Goal: Transaction & Acquisition: Purchase product/service

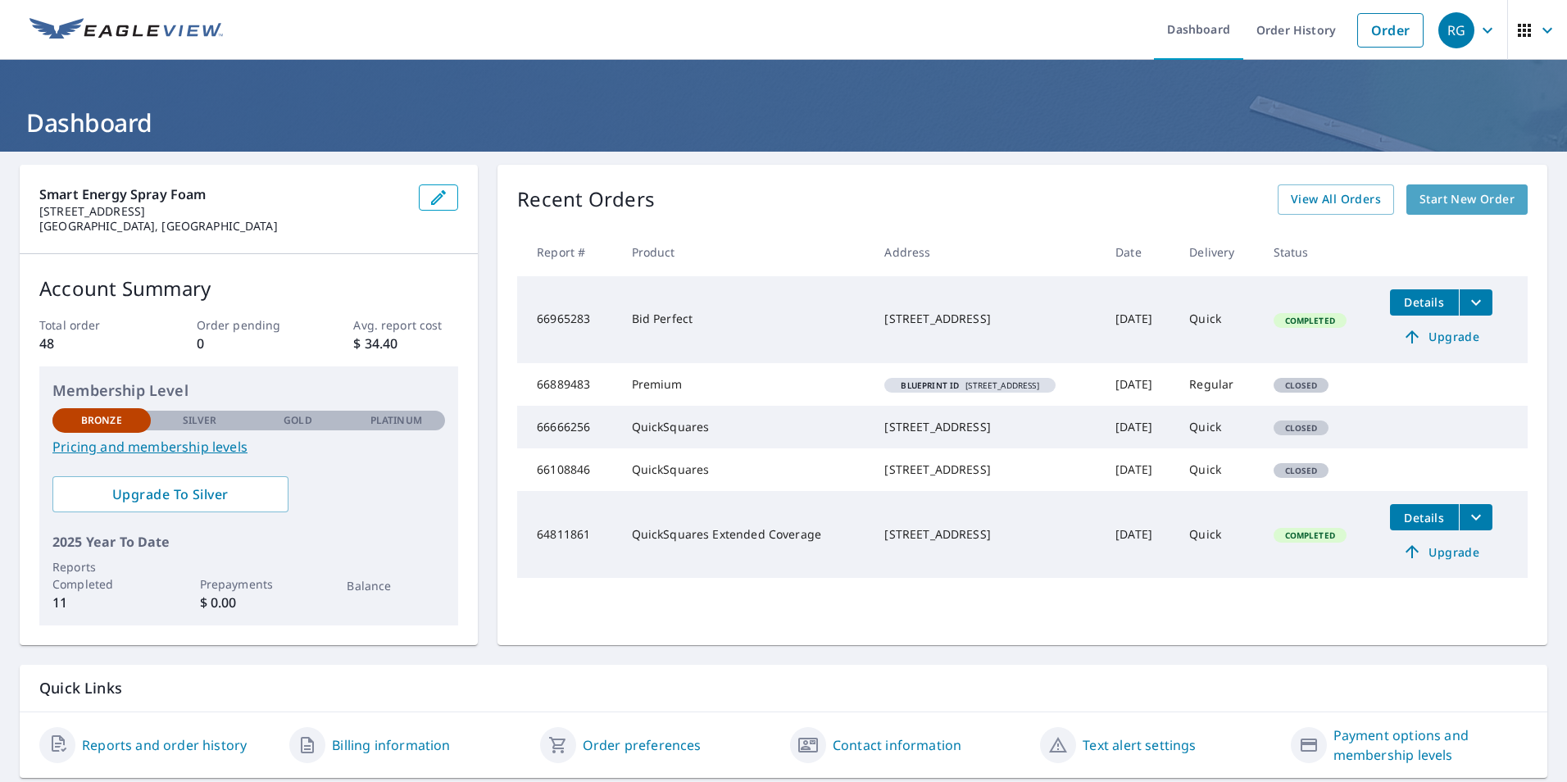
click at [1442, 192] on span "Start New Order" at bounding box center [1467, 199] width 95 height 20
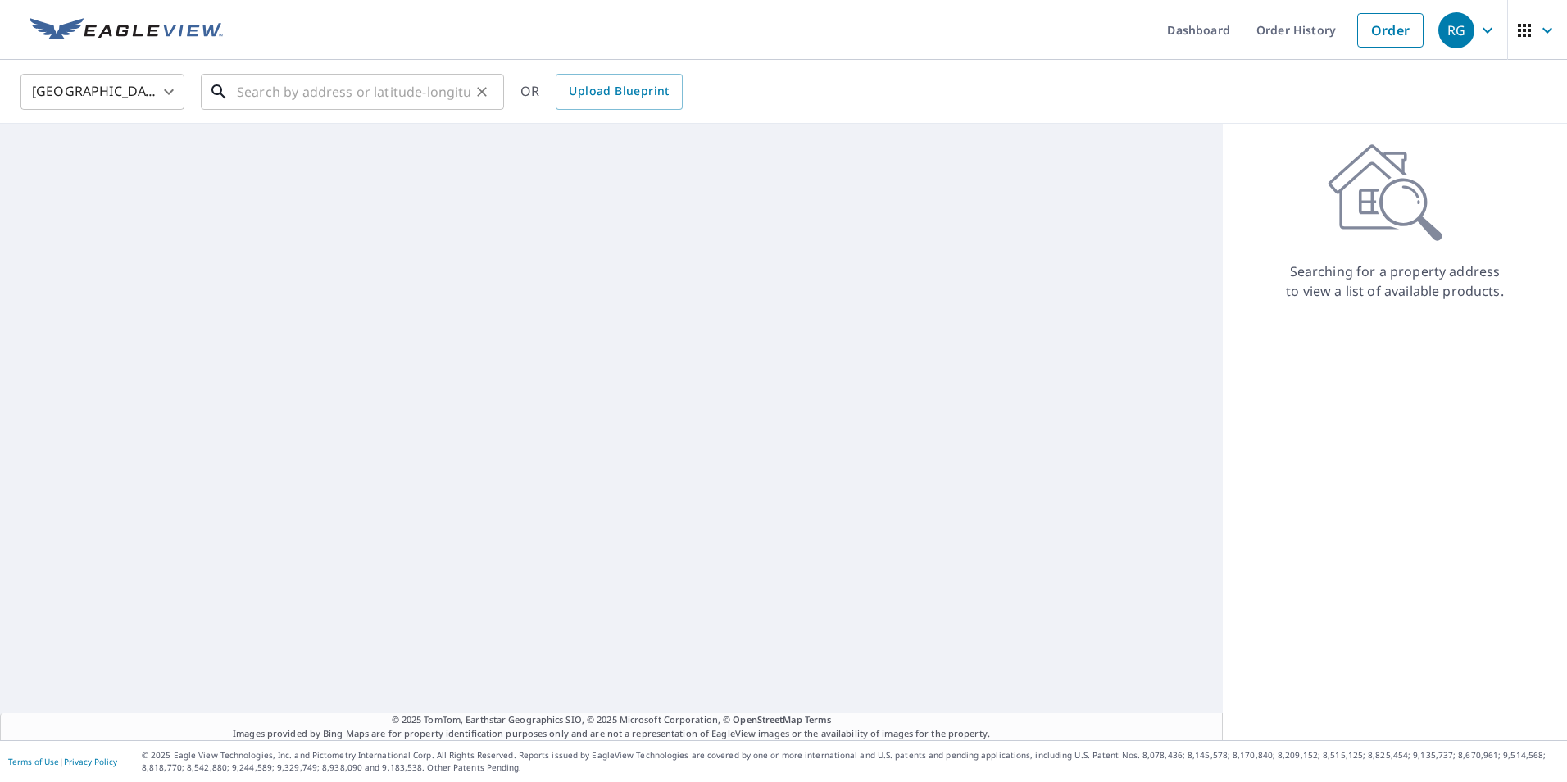
click at [308, 95] on input "text" at bounding box center [354, 92] width 234 height 46
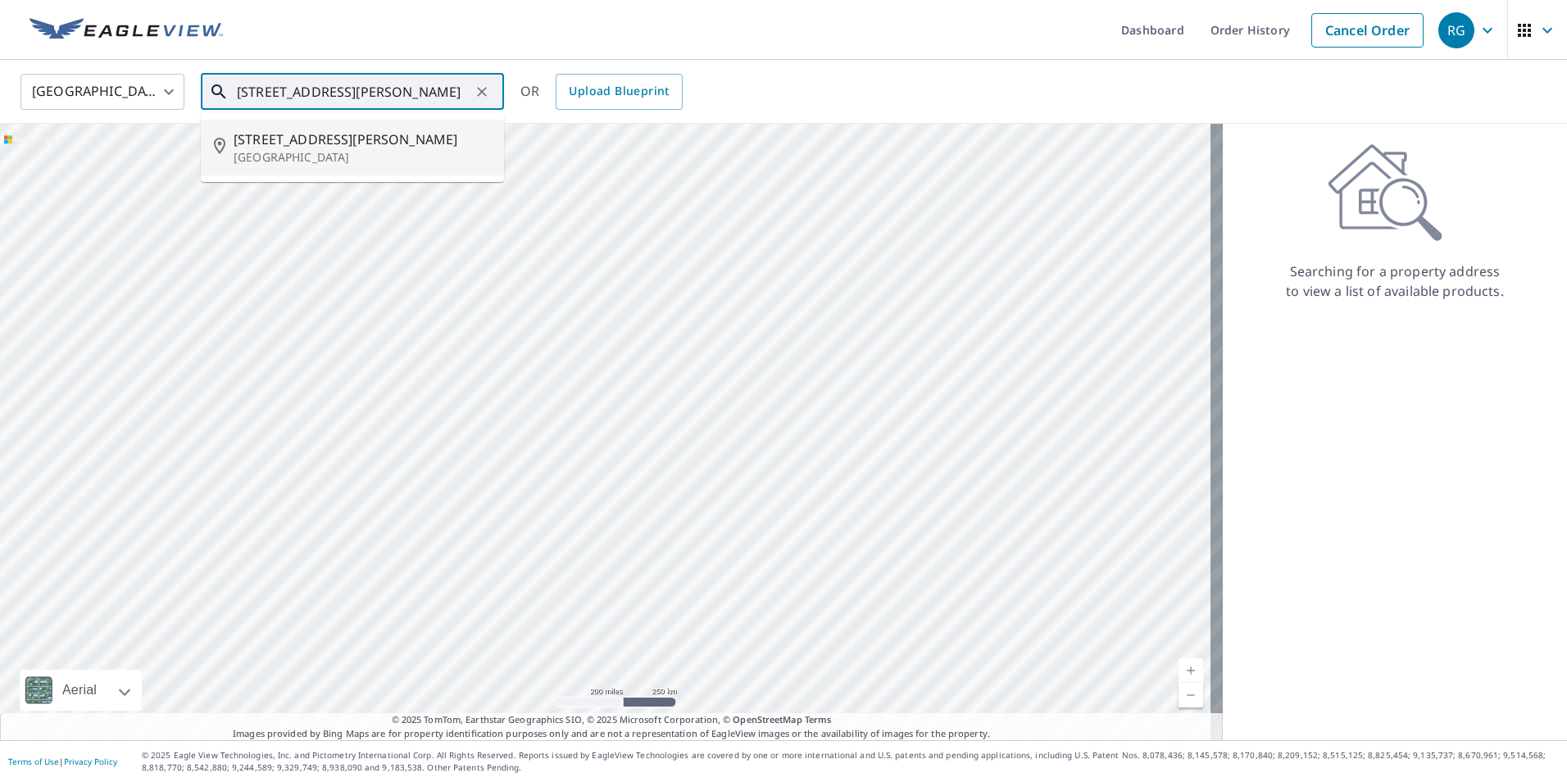
click at [301, 152] on p "East Hampton, NY 11937" at bounding box center [362, 157] width 257 height 16
type input "121 Mulford Ave East Hampton, NY 11937"
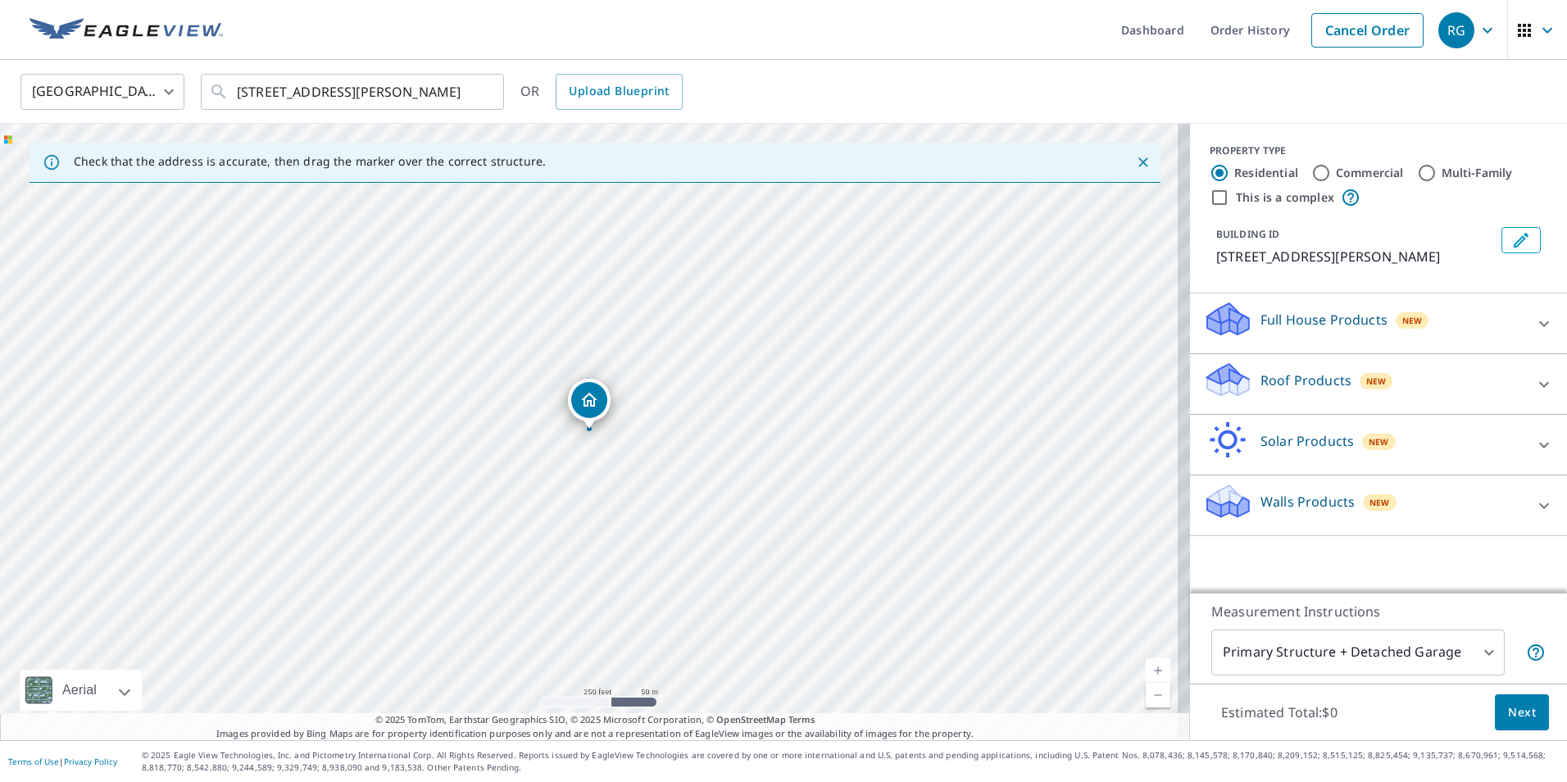
click at [585, 426] on div "Dropped pin, building 1, Residential property, 121 Mulford Ave East Hampton, NY…" at bounding box center [589, 420] width 21 height 16
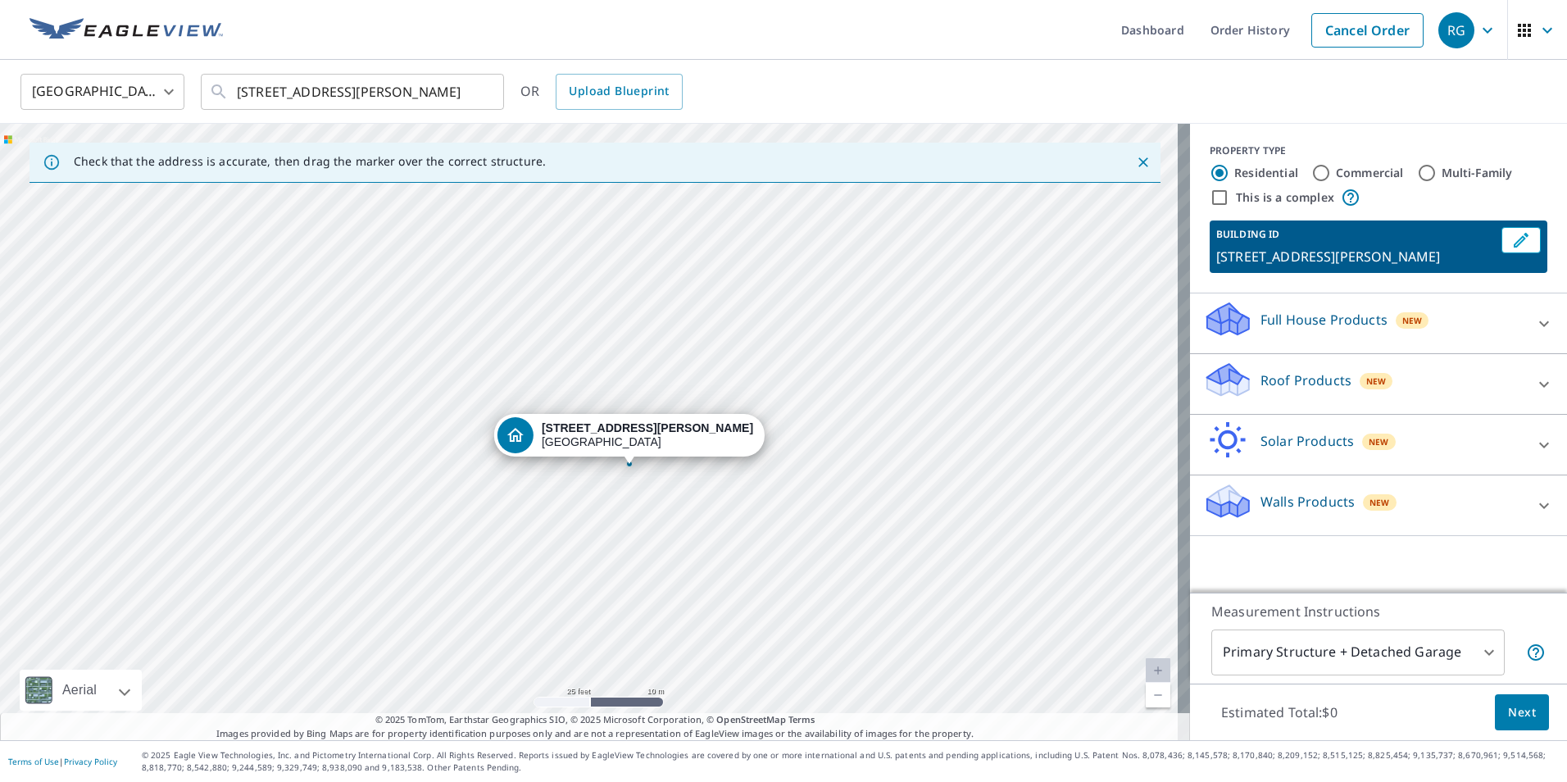
click at [716, 529] on div "121 Mulford Ave East Hampton, NY 11937" at bounding box center [595, 432] width 1190 height 616
click at [756, 402] on div "121 Mulford Ave East Hampton, NY 11937" at bounding box center [595, 432] width 1190 height 616
click at [648, 486] on div "121 Mulford Ave East Hampton, NY 11937" at bounding box center [595, 432] width 1190 height 616
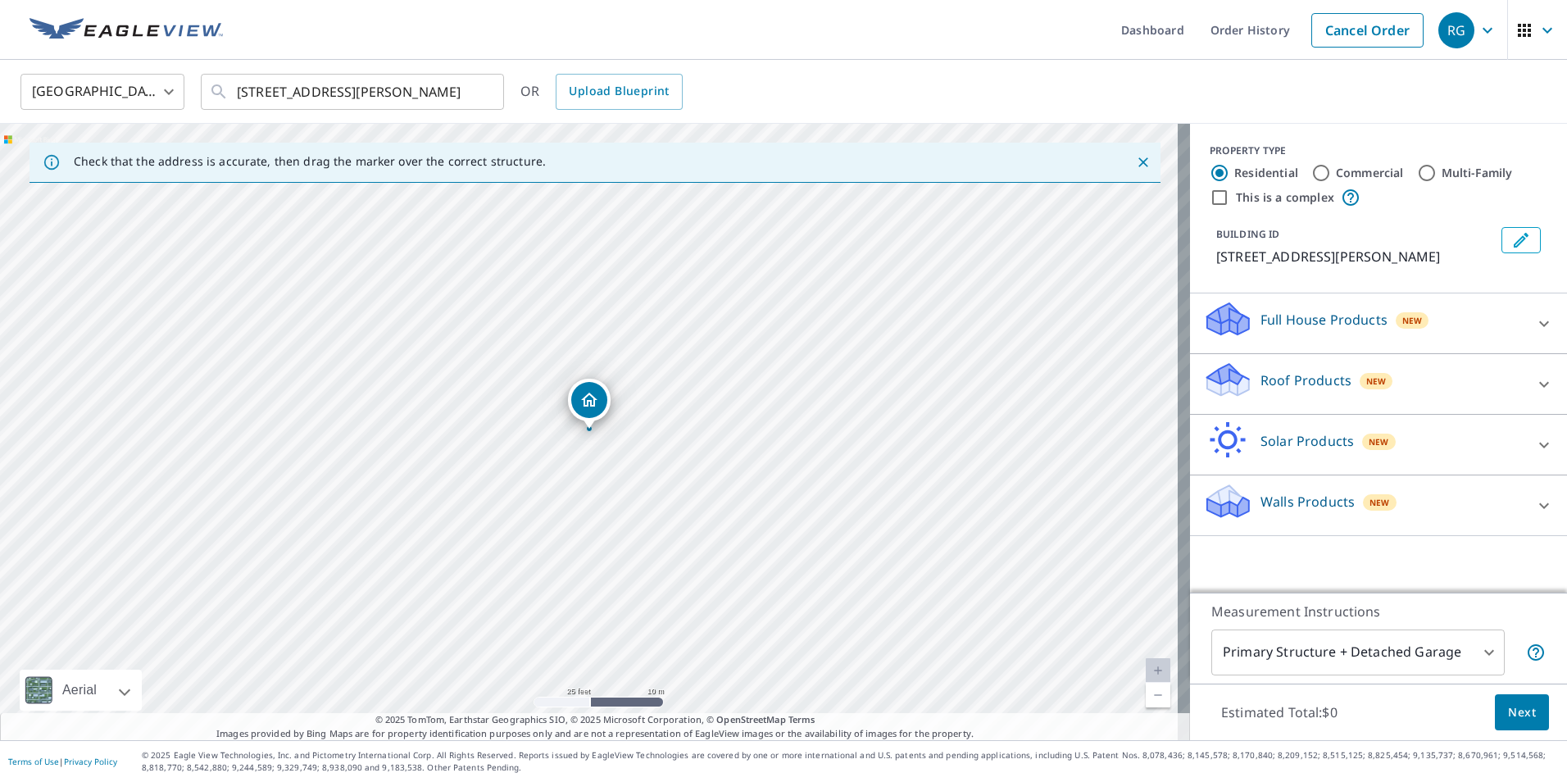
click at [1534, 384] on icon at bounding box center [1544, 385] width 20 height 20
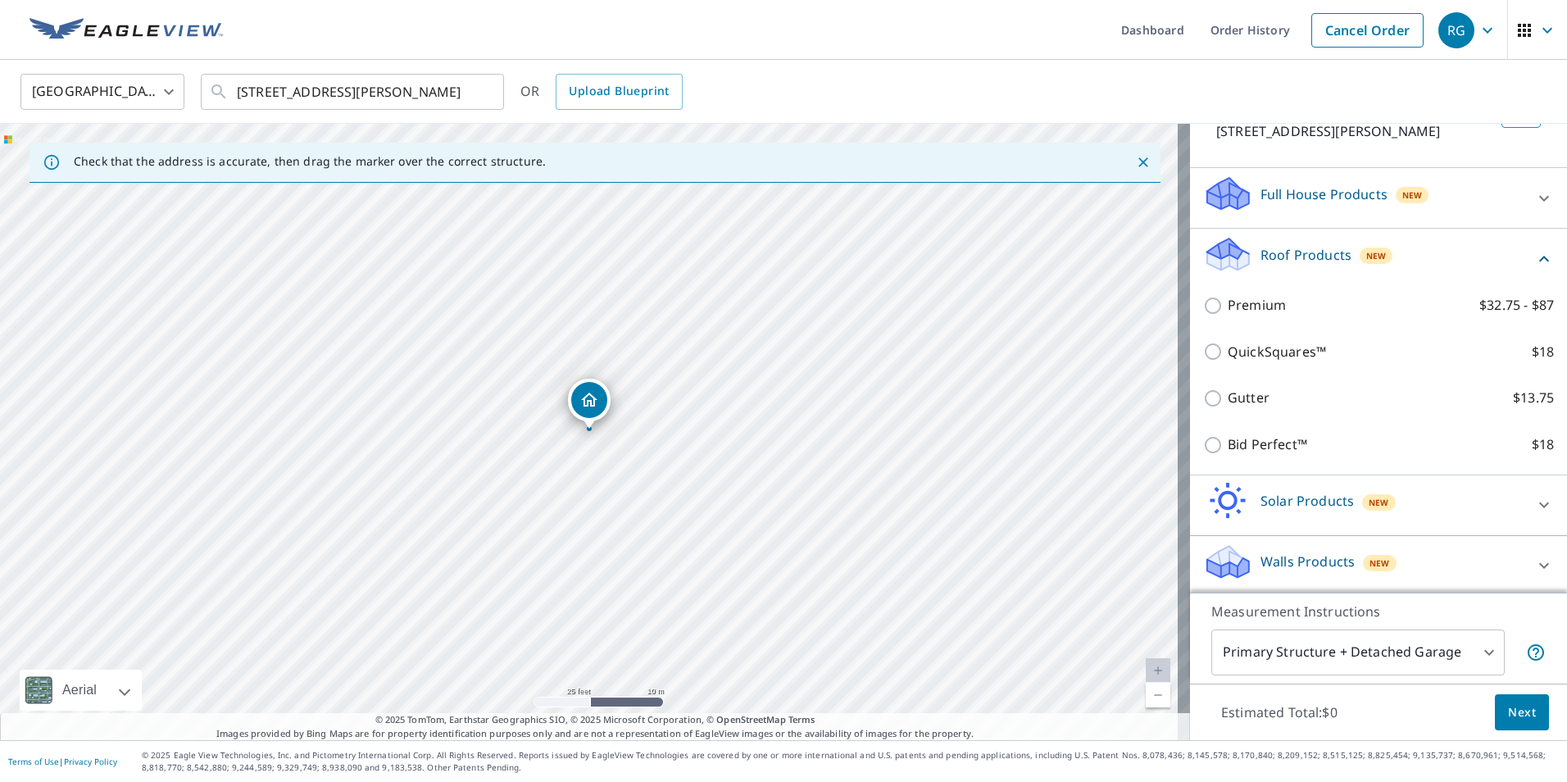
scroll to position [149, 0]
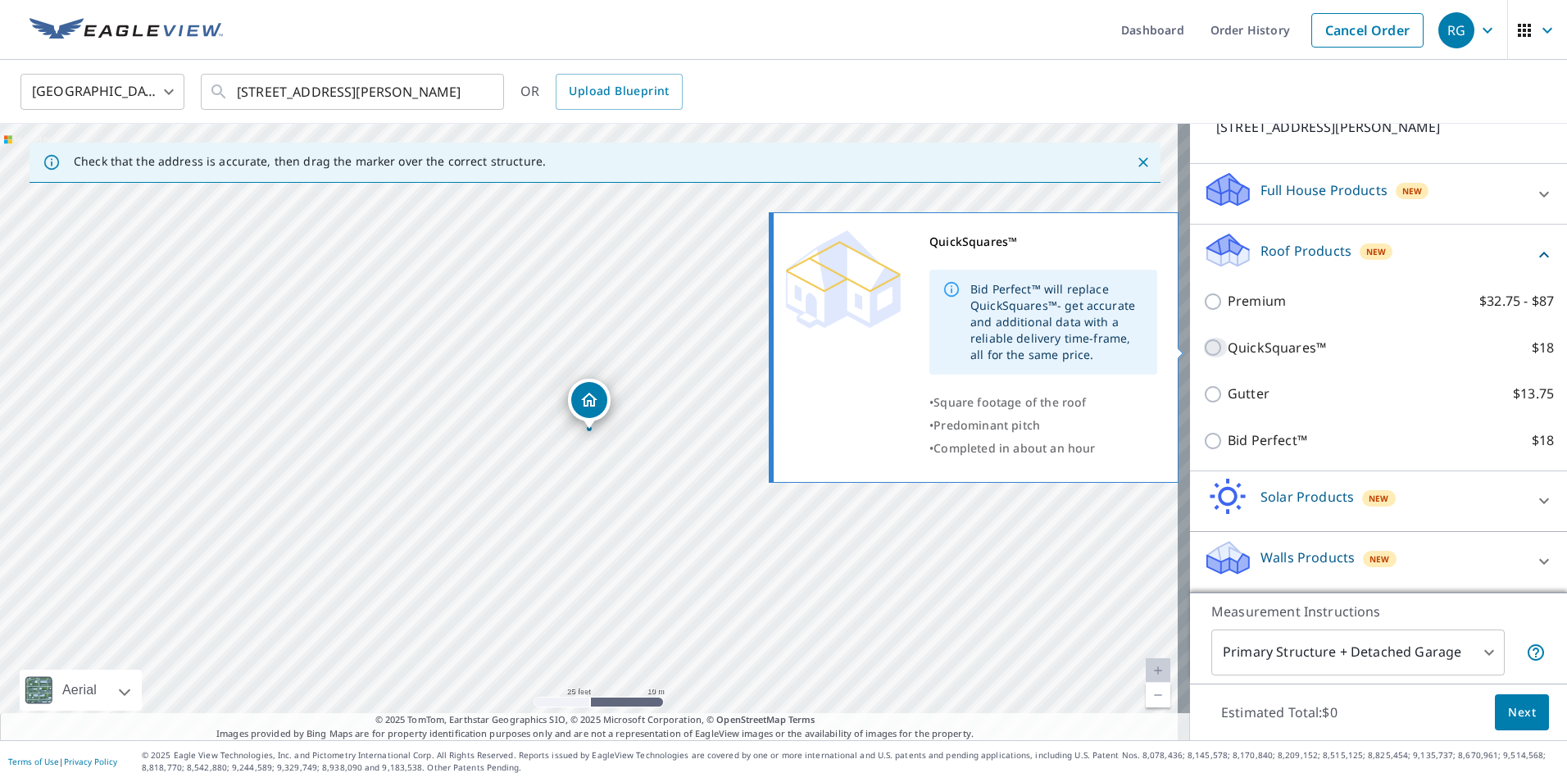
click at [1203, 349] on input "QuickSquares™ $18" at bounding box center [1215, 348] width 25 height 20
checkbox input "true"
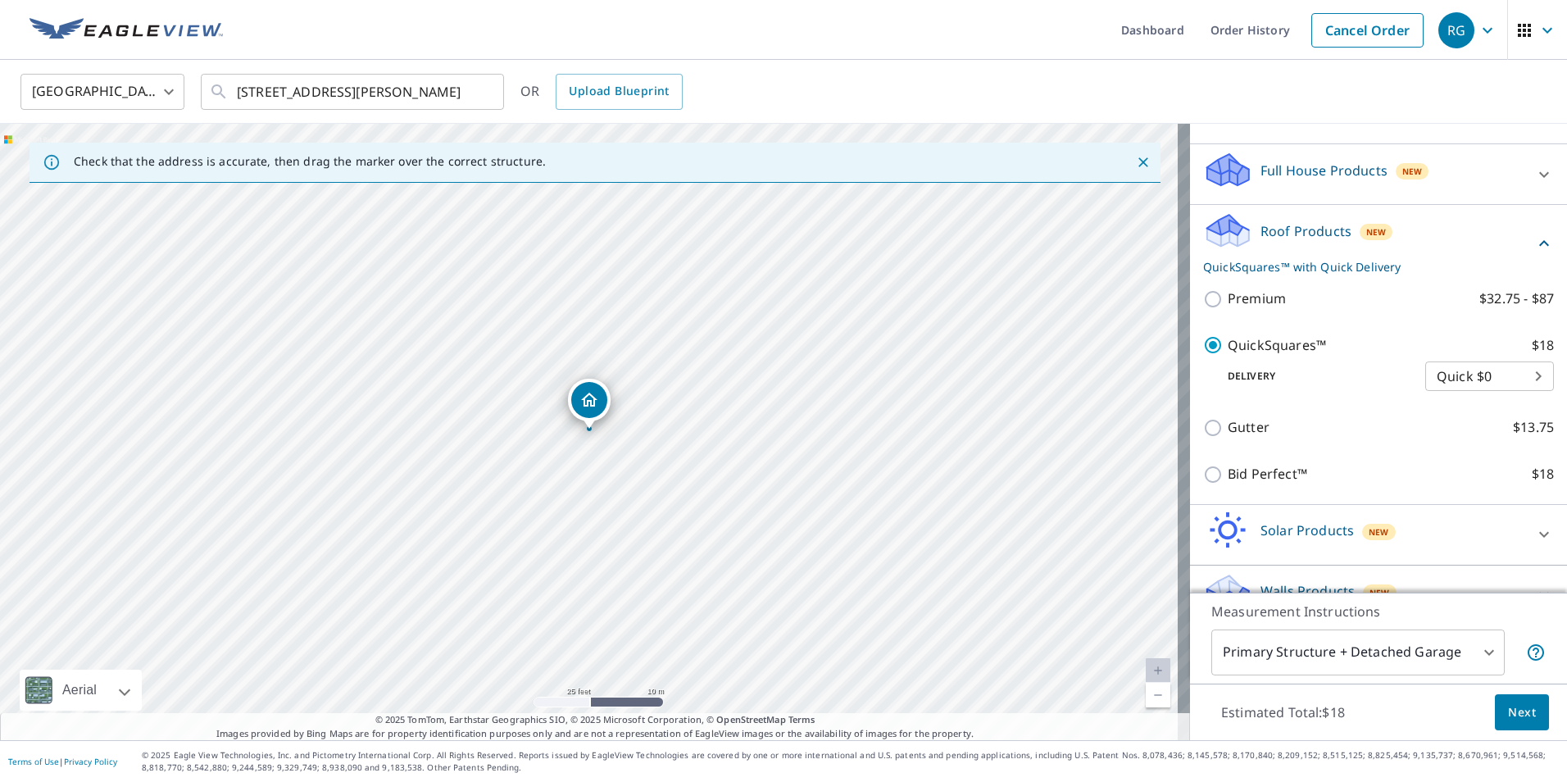
click at [1520, 719] on span "Next" at bounding box center [1522, 712] width 28 height 20
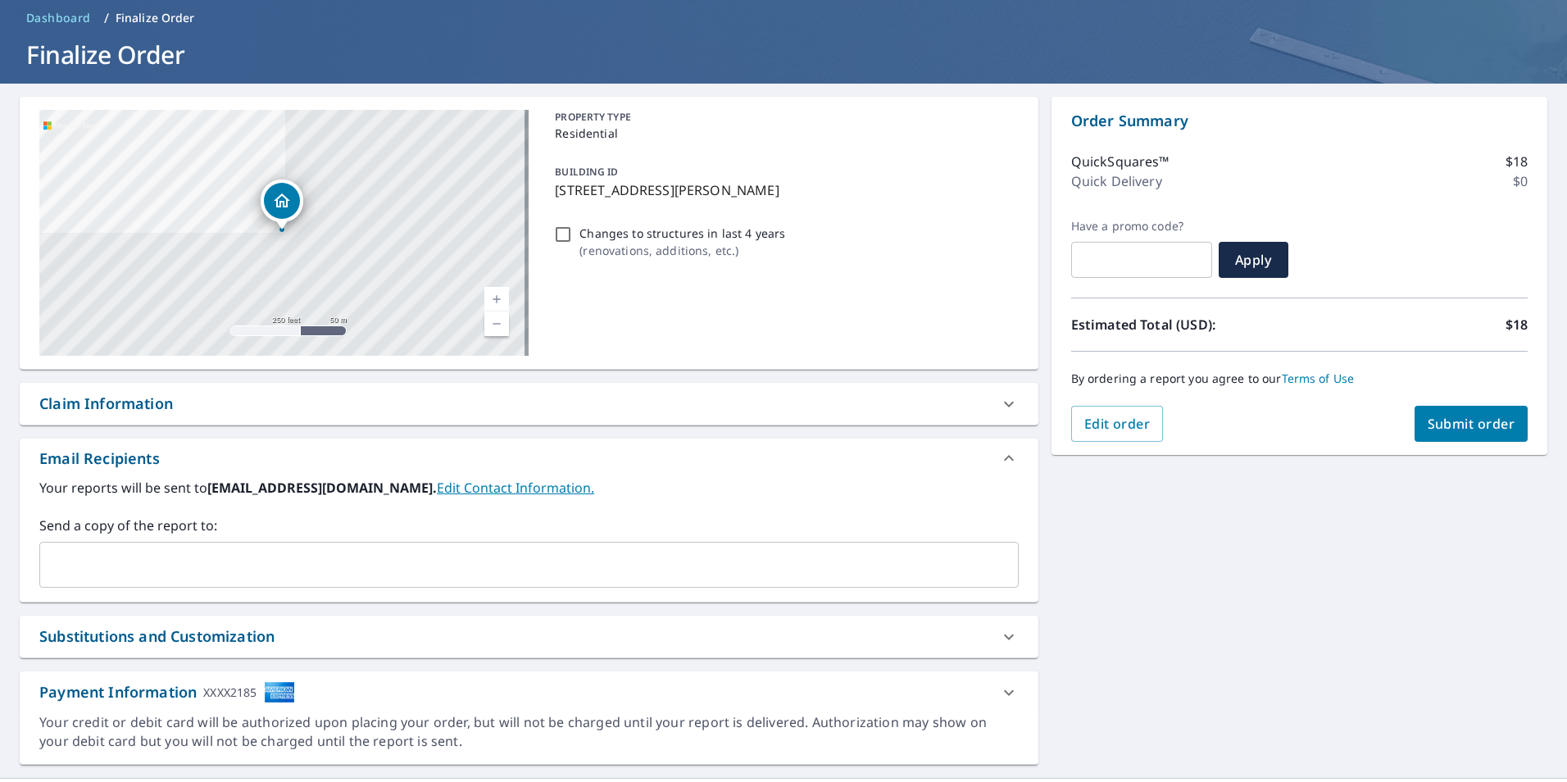
scroll to position [106, 0]
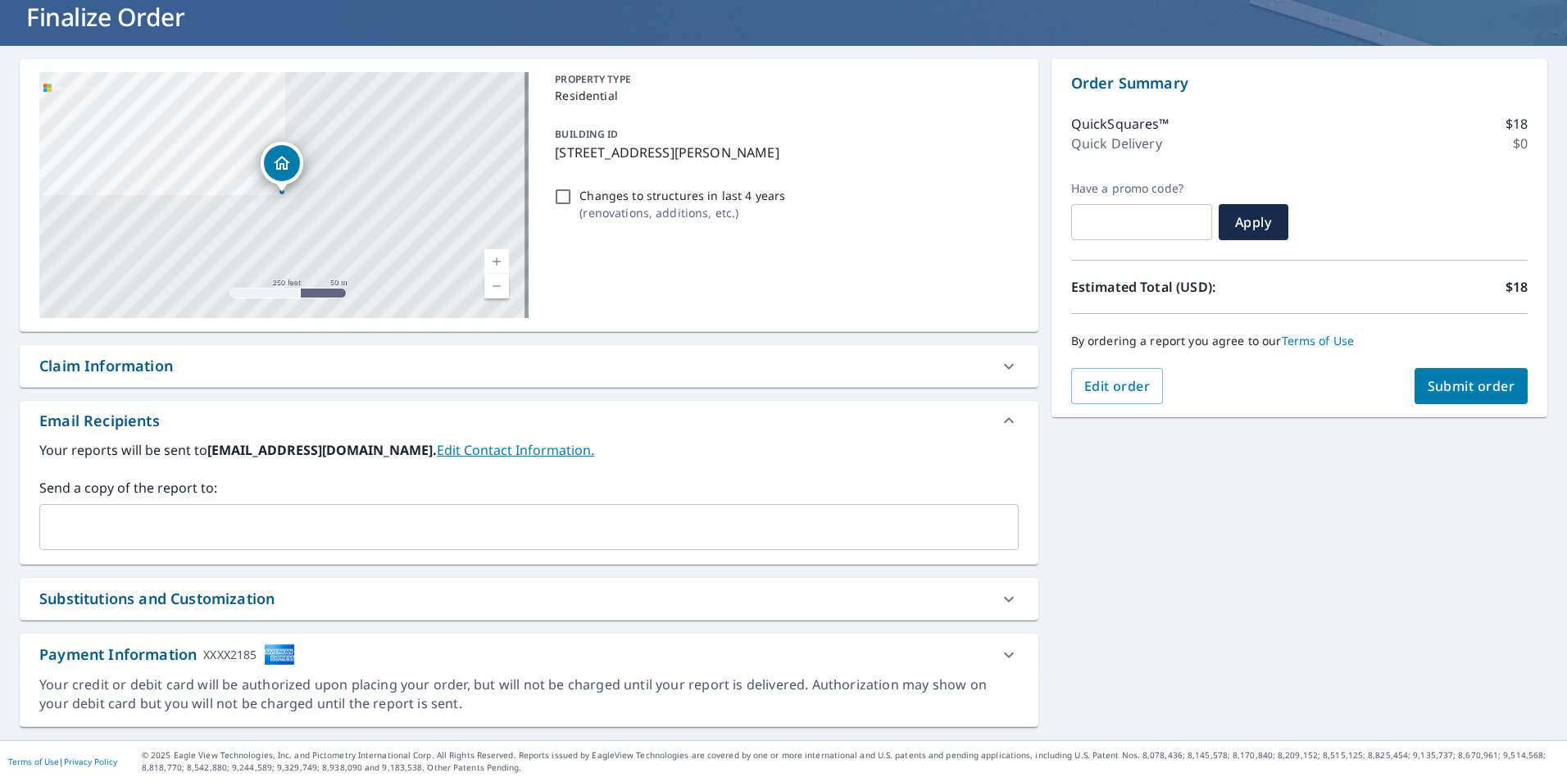
click at [262, 598] on div "Substitutions and Customization" at bounding box center [156, 599] width 235 height 22
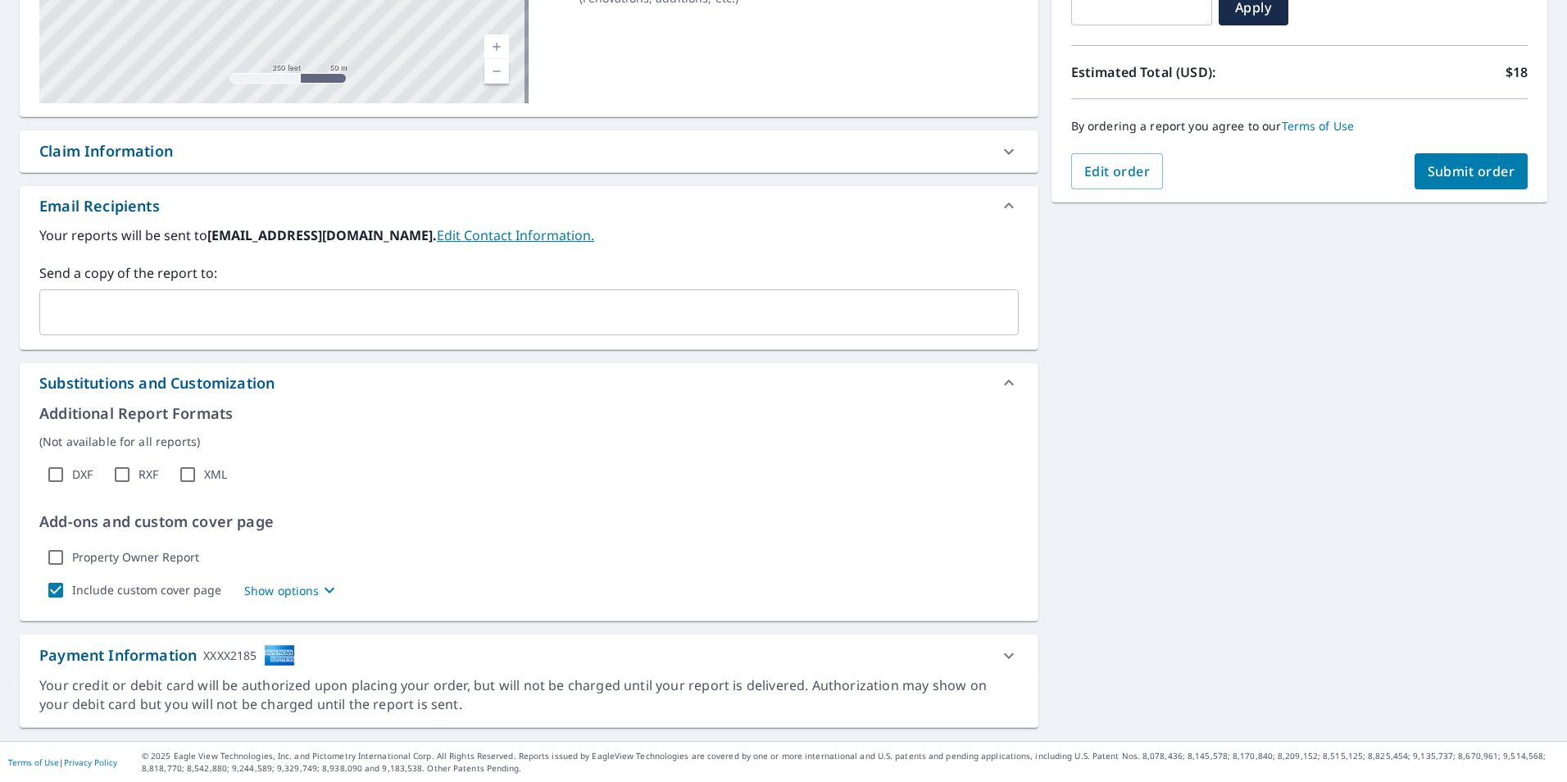
scroll to position [321, 0]
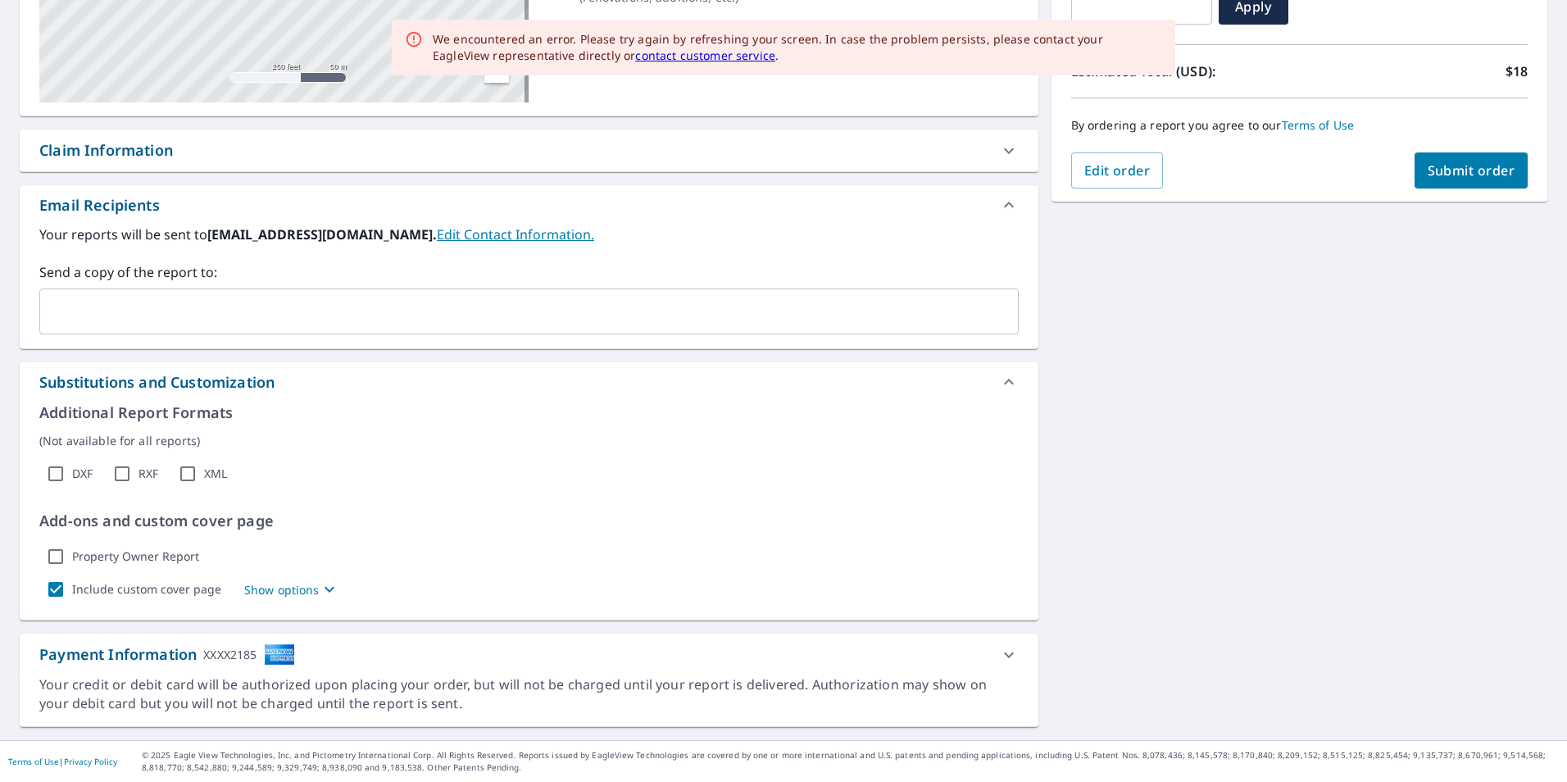
click at [1142, 593] on div "**********" at bounding box center [783, 285] width 1567 height 910
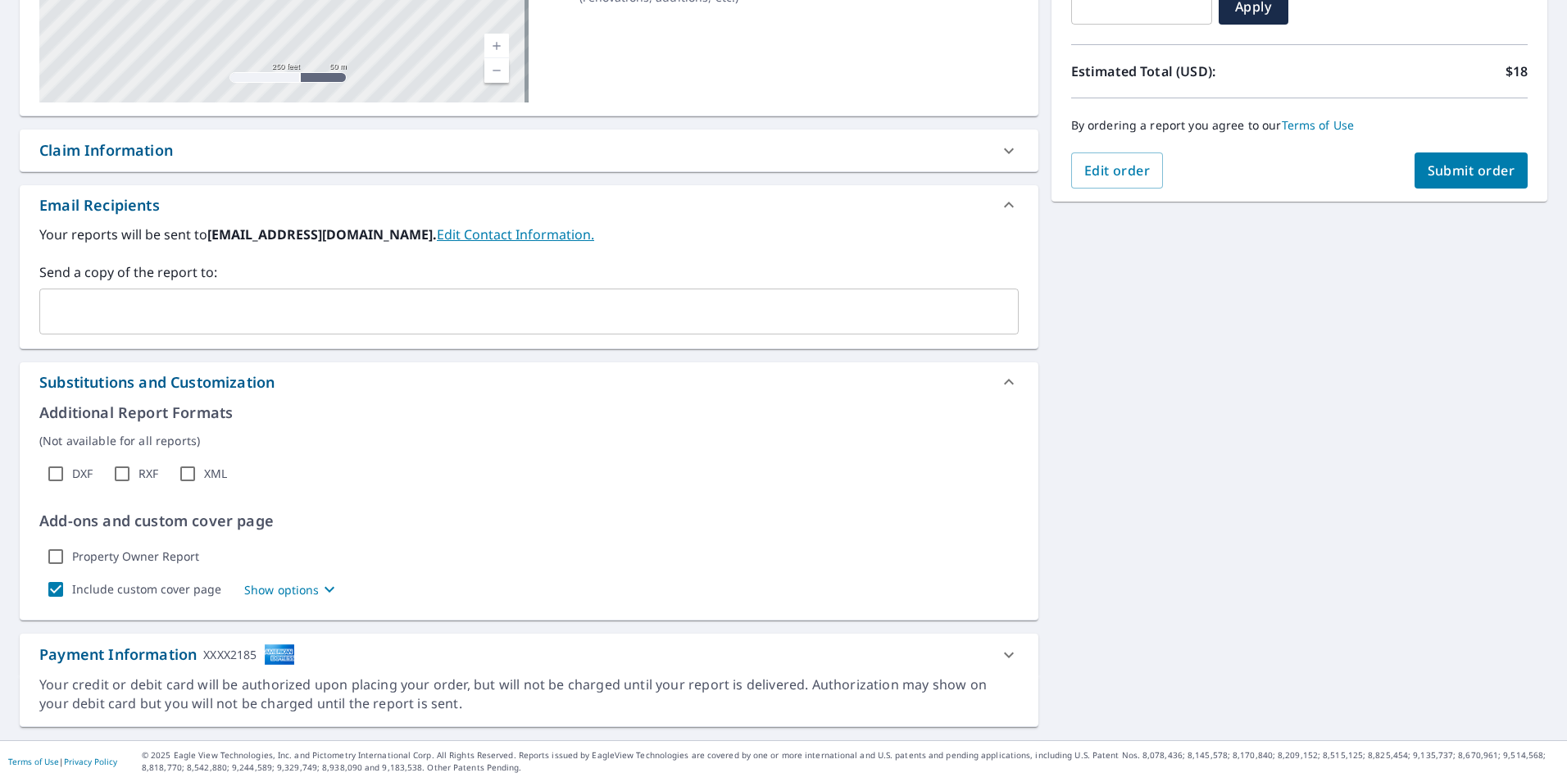
click at [679, 528] on p "Add-ons and custom cover page" at bounding box center [528, 521] width 979 height 22
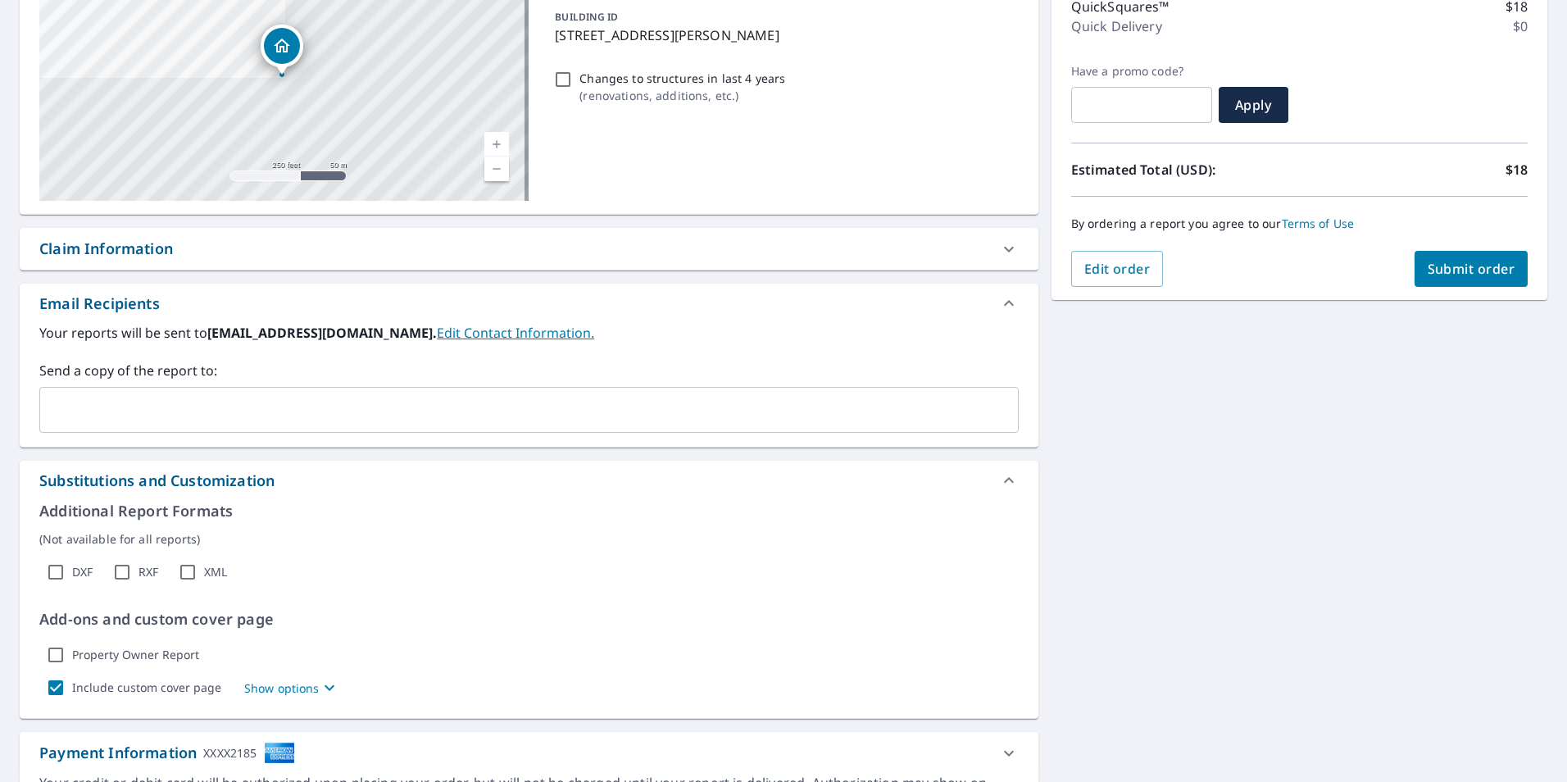
scroll to position [0, 0]
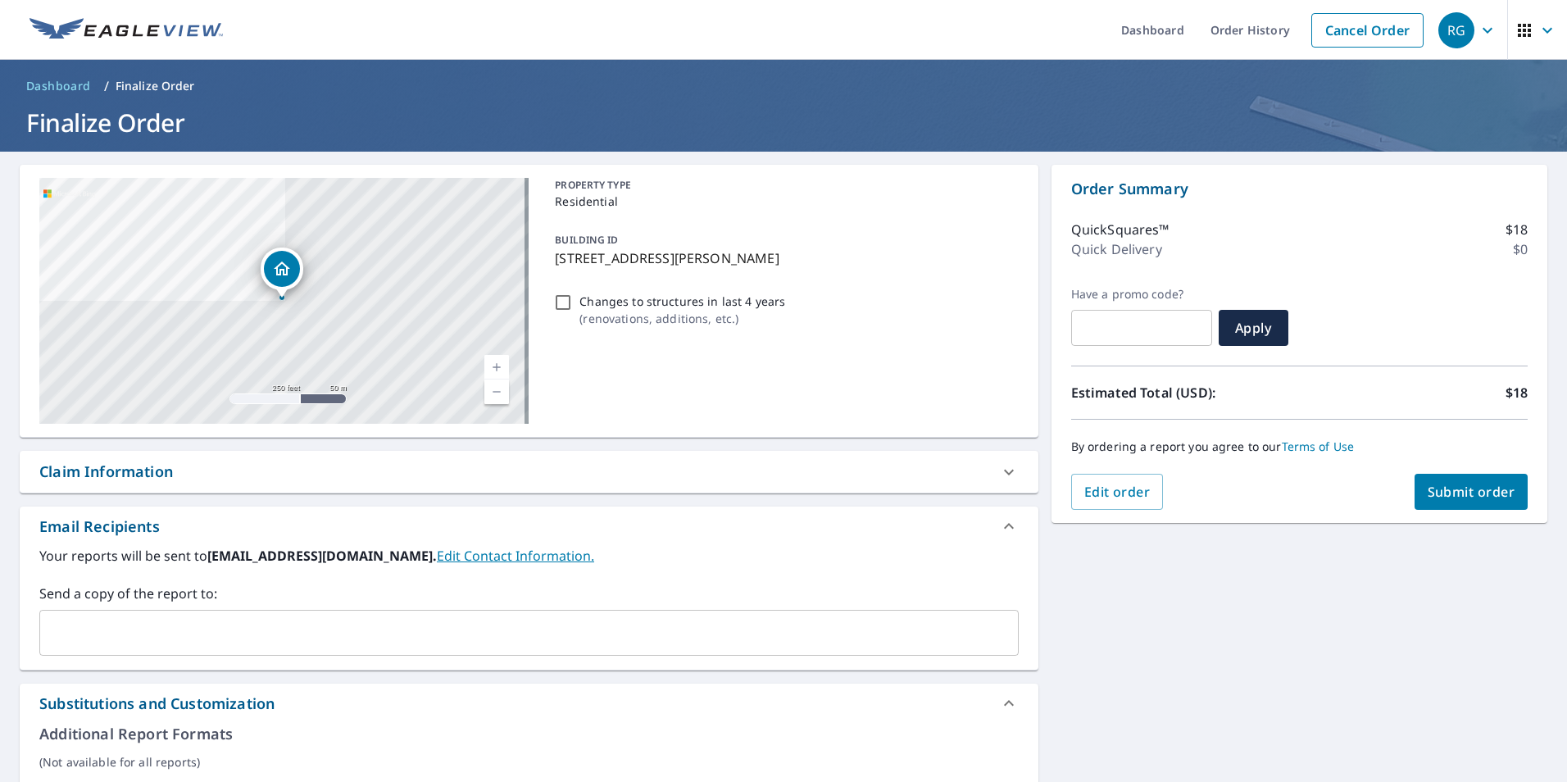
click at [479, 489] on div "Claim Information" at bounding box center [529, 472] width 1019 height 42
checkbox input "true"
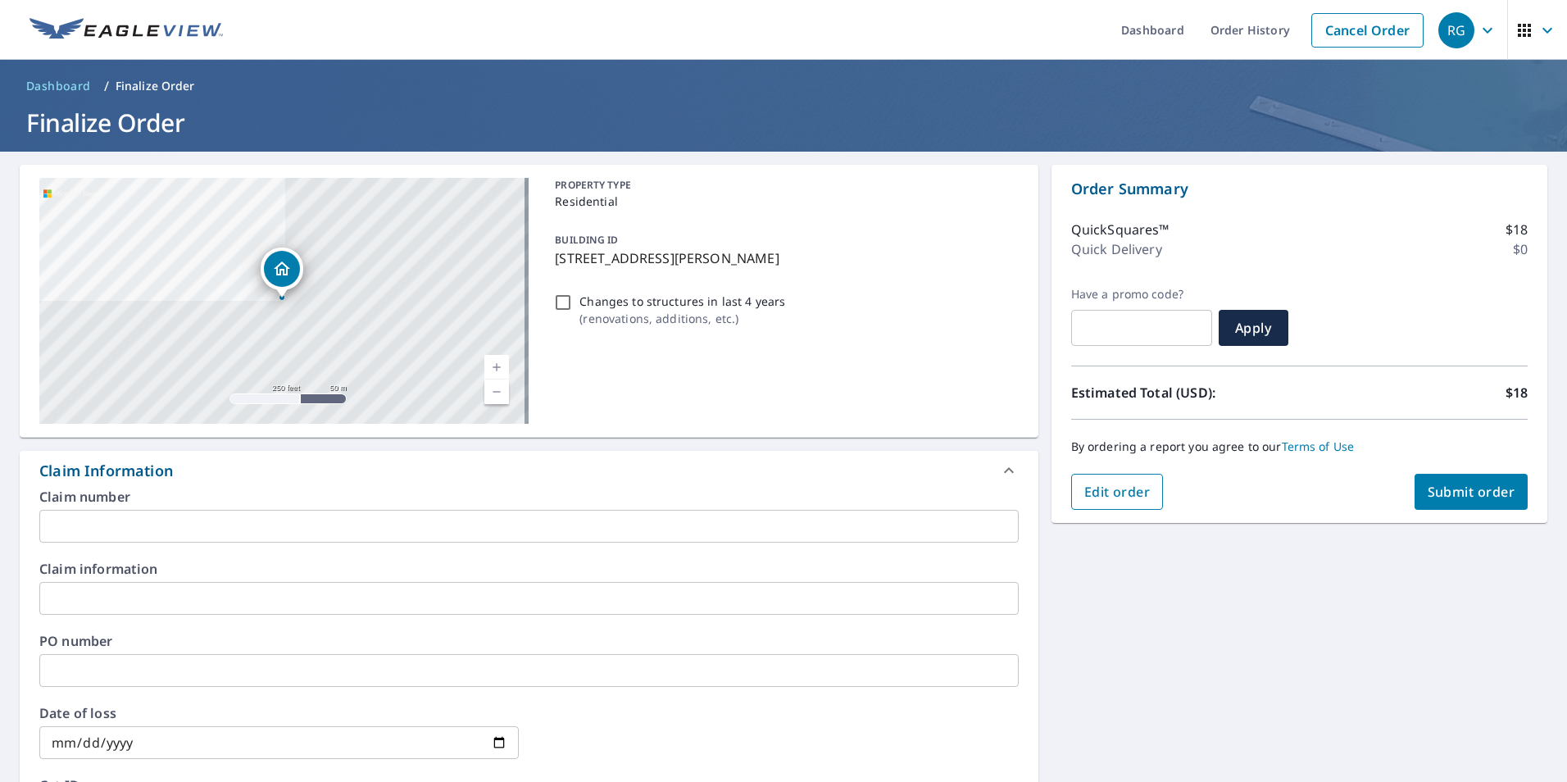
click at [1094, 474] on div "Order Summary QuickSquares™ $18 Quick Delivery $0 Have a promo code? ​ Apply Es…" at bounding box center [1300, 344] width 496 height 358
drag, startPoint x: 1094, startPoint y: 475, endPoint x: 1098, endPoint y: 499, distance: 24.1
click at [1098, 499] on span "Edit order" at bounding box center [1117, 492] width 66 height 18
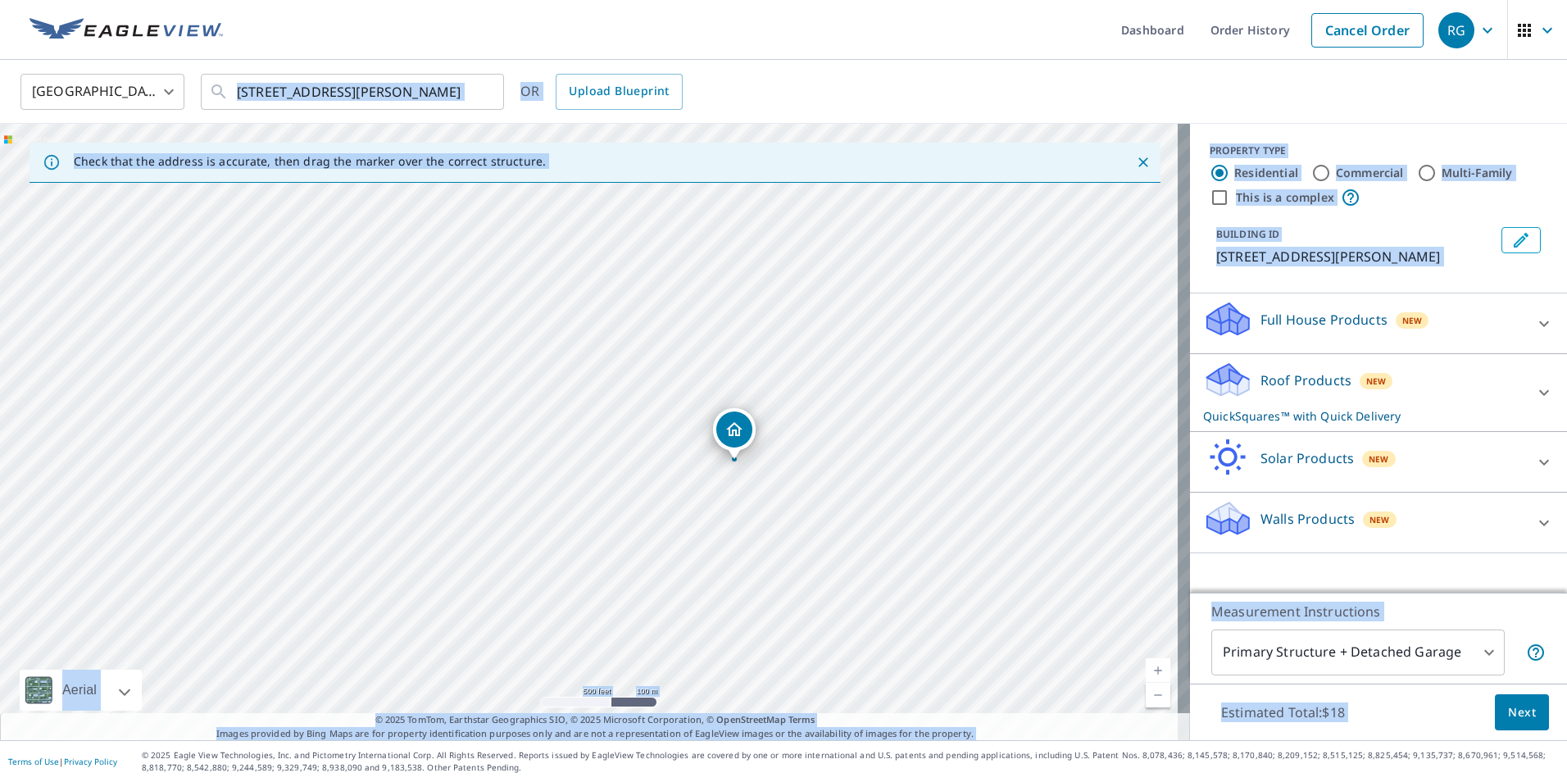
click at [1441, 652] on body "RG RG Dashboard Order History Cancel Order RG United States US ​ 121 Mulford Av…" at bounding box center [783, 391] width 1567 height 782
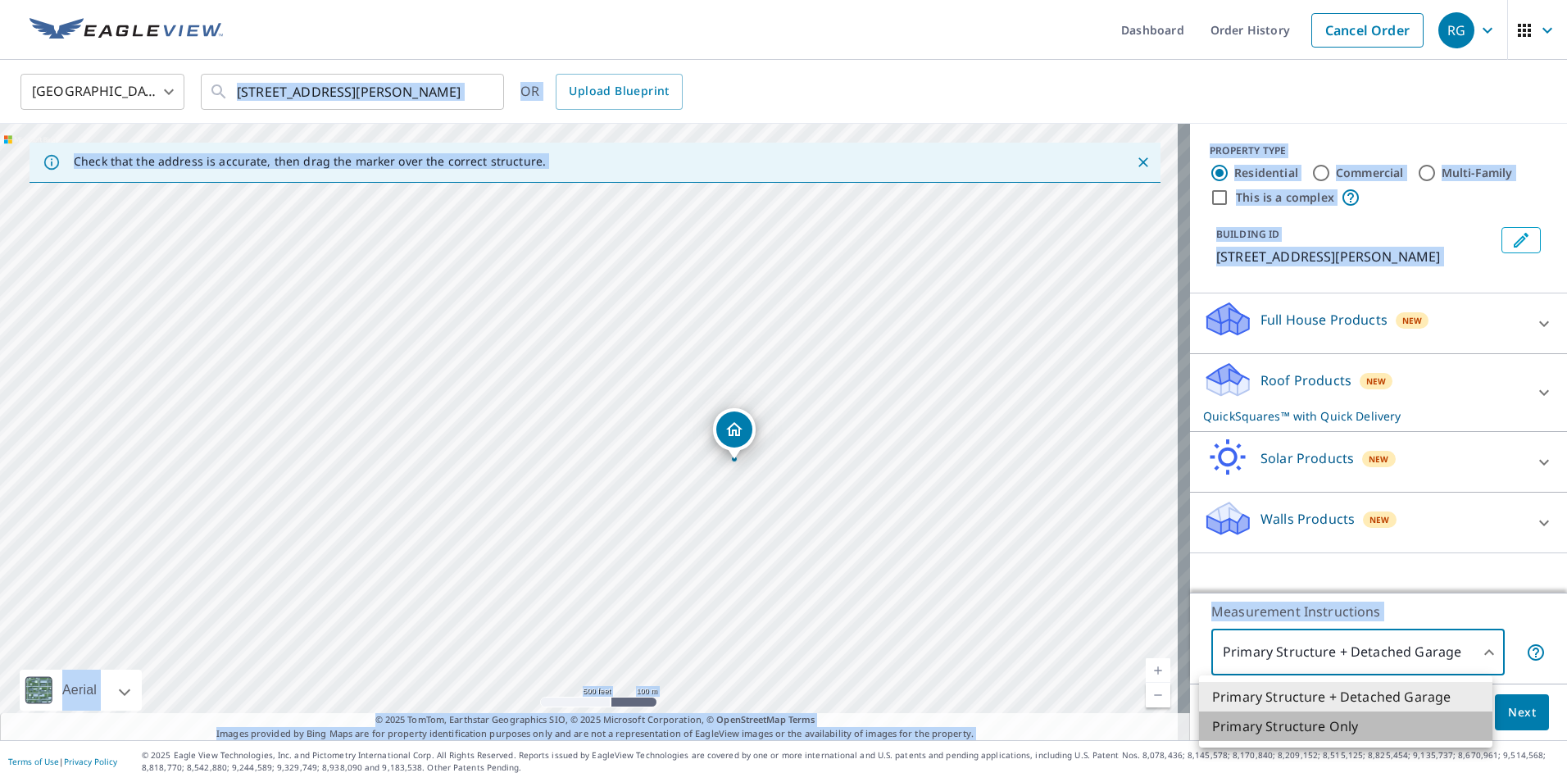
click at [1343, 728] on li "Primary Structure Only" at bounding box center [1345, 726] width 293 height 30
type input "2"
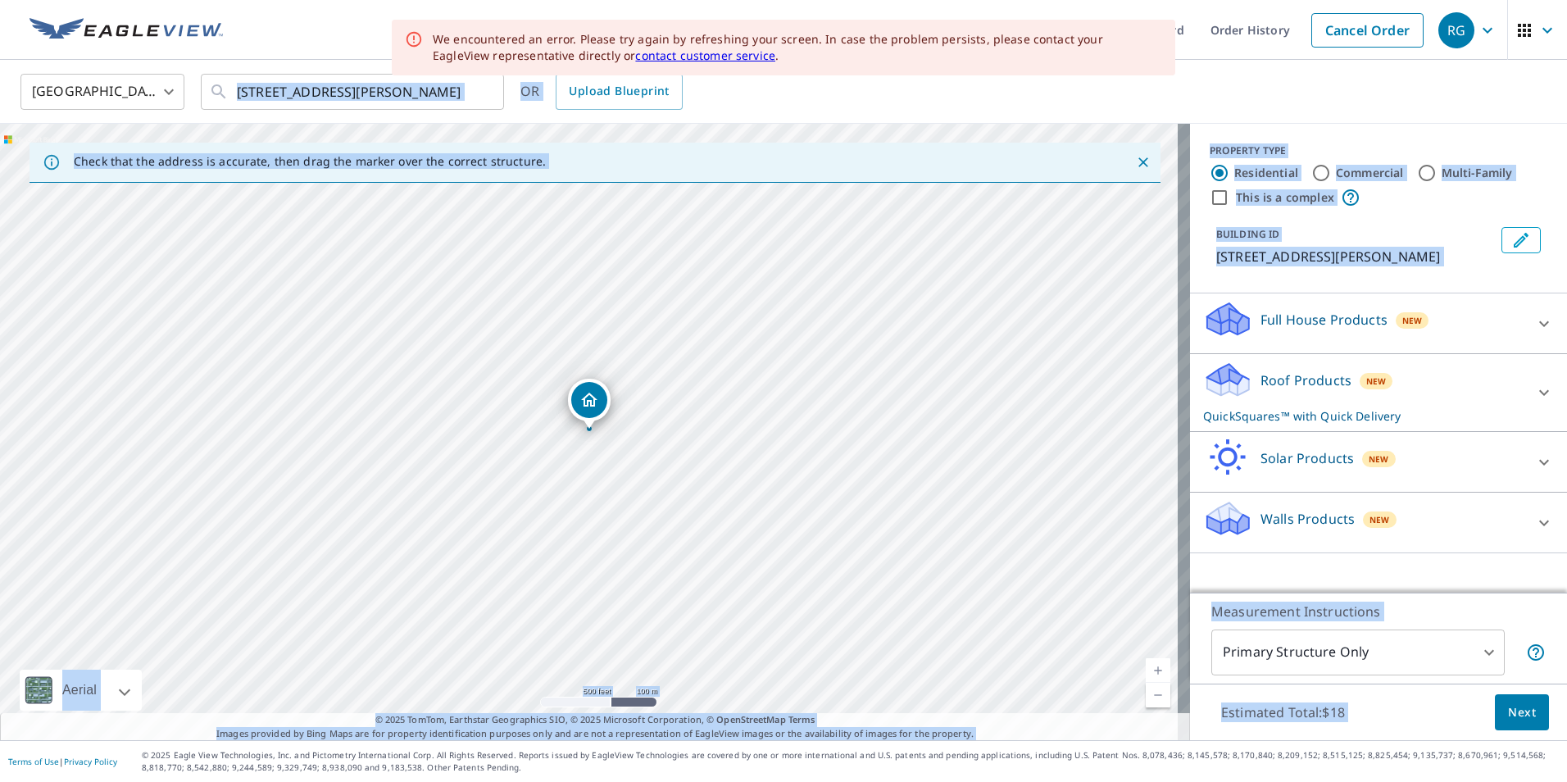
click at [1439, 707] on div "Estimated Total: $18 Next" at bounding box center [1378, 712] width 377 height 57
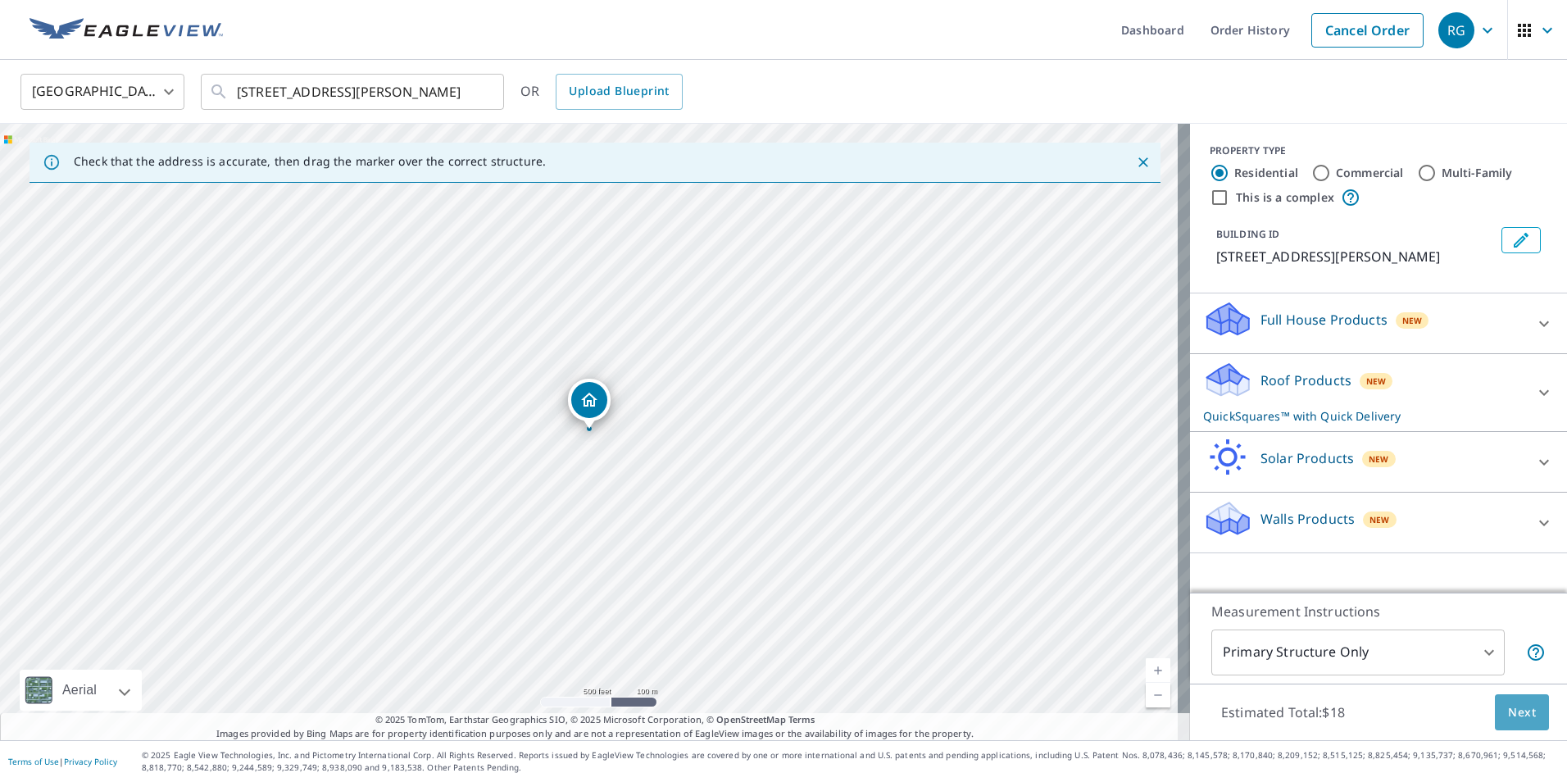
click at [1508, 715] on span "Next" at bounding box center [1522, 712] width 28 height 20
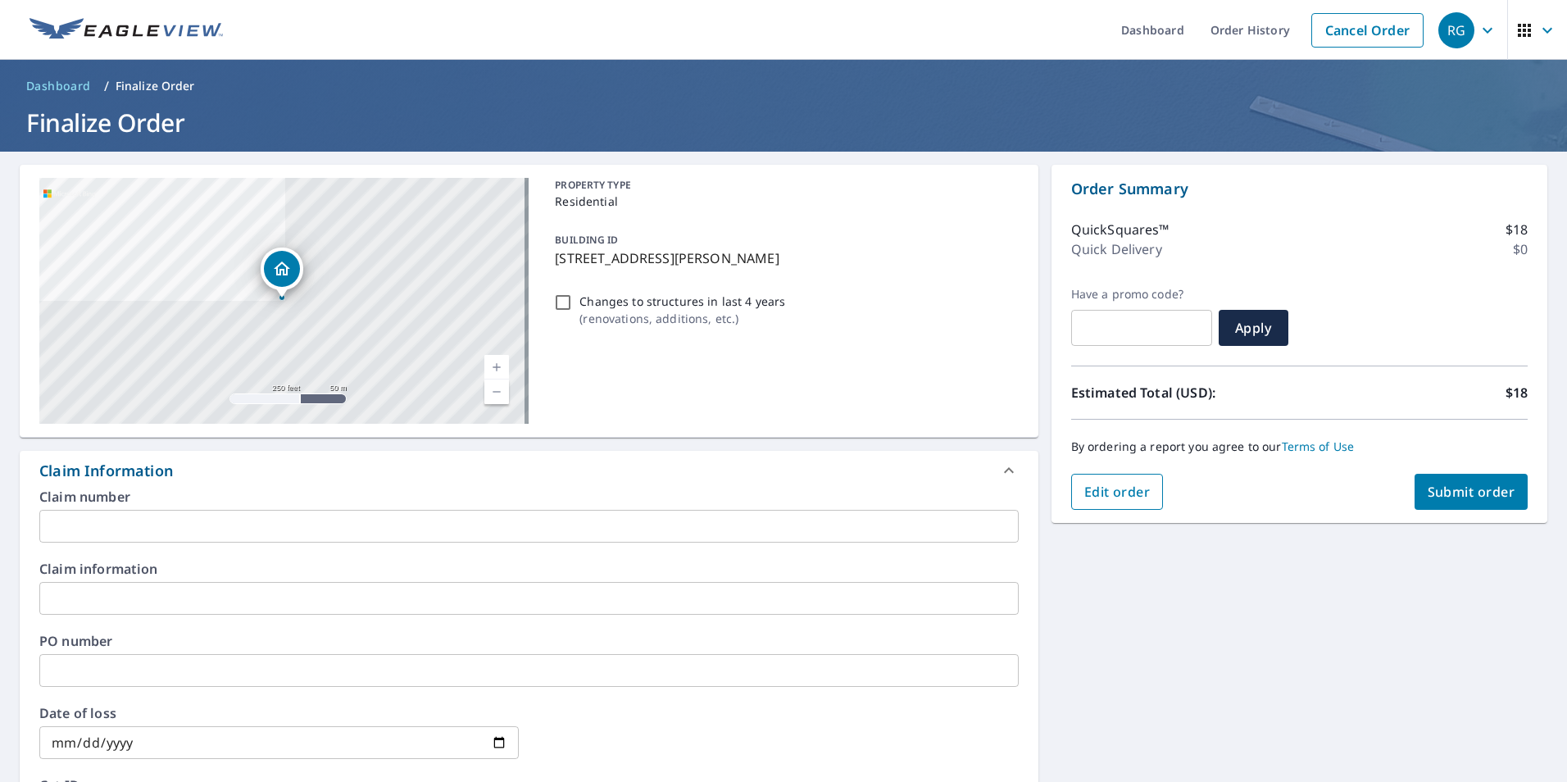
click at [1121, 494] on span "Edit order" at bounding box center [1117, 492] width 66 height 18
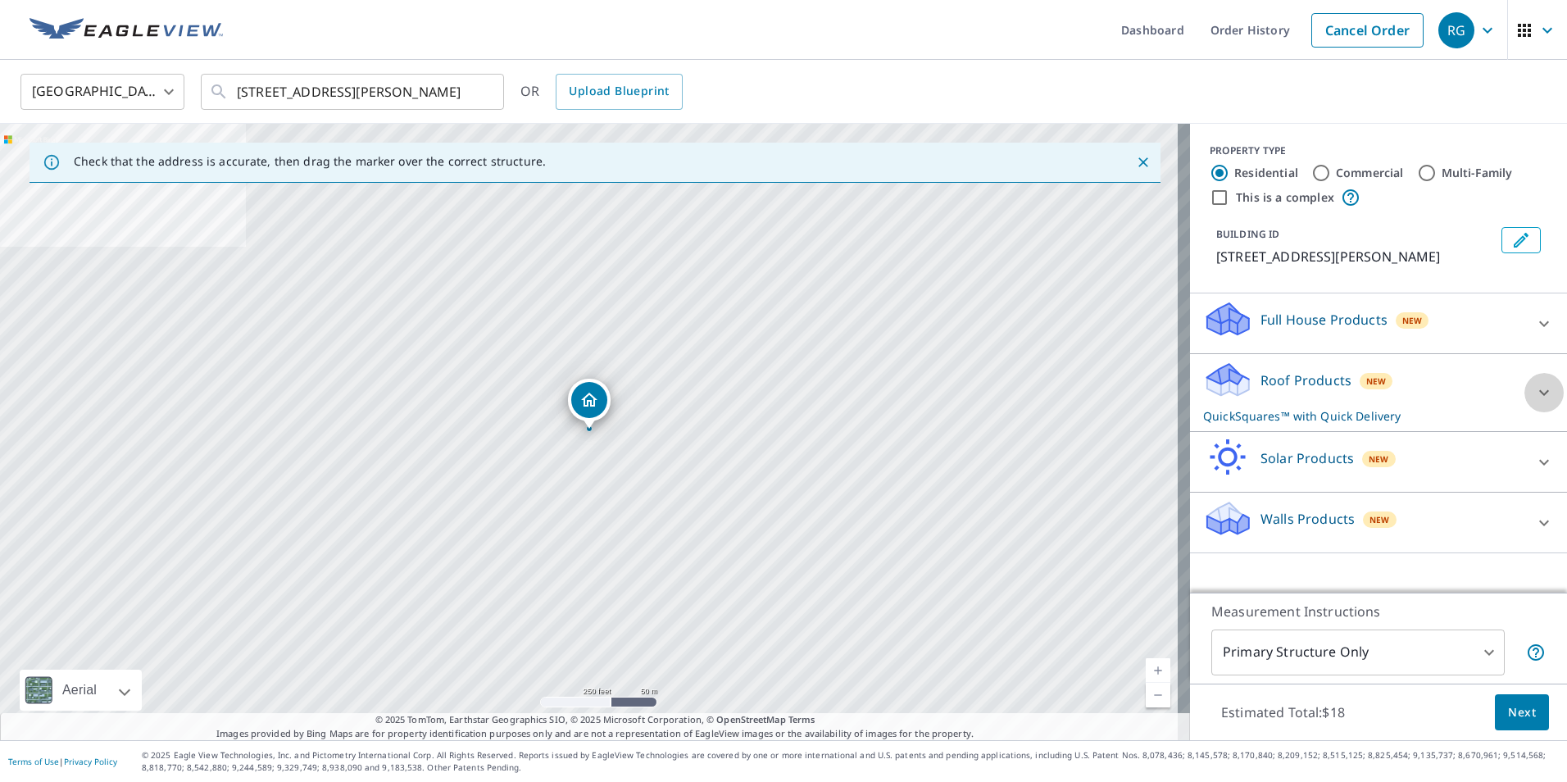
click at [1534, 388] on icon at bounding box center [1544, 393] width 20 height 20
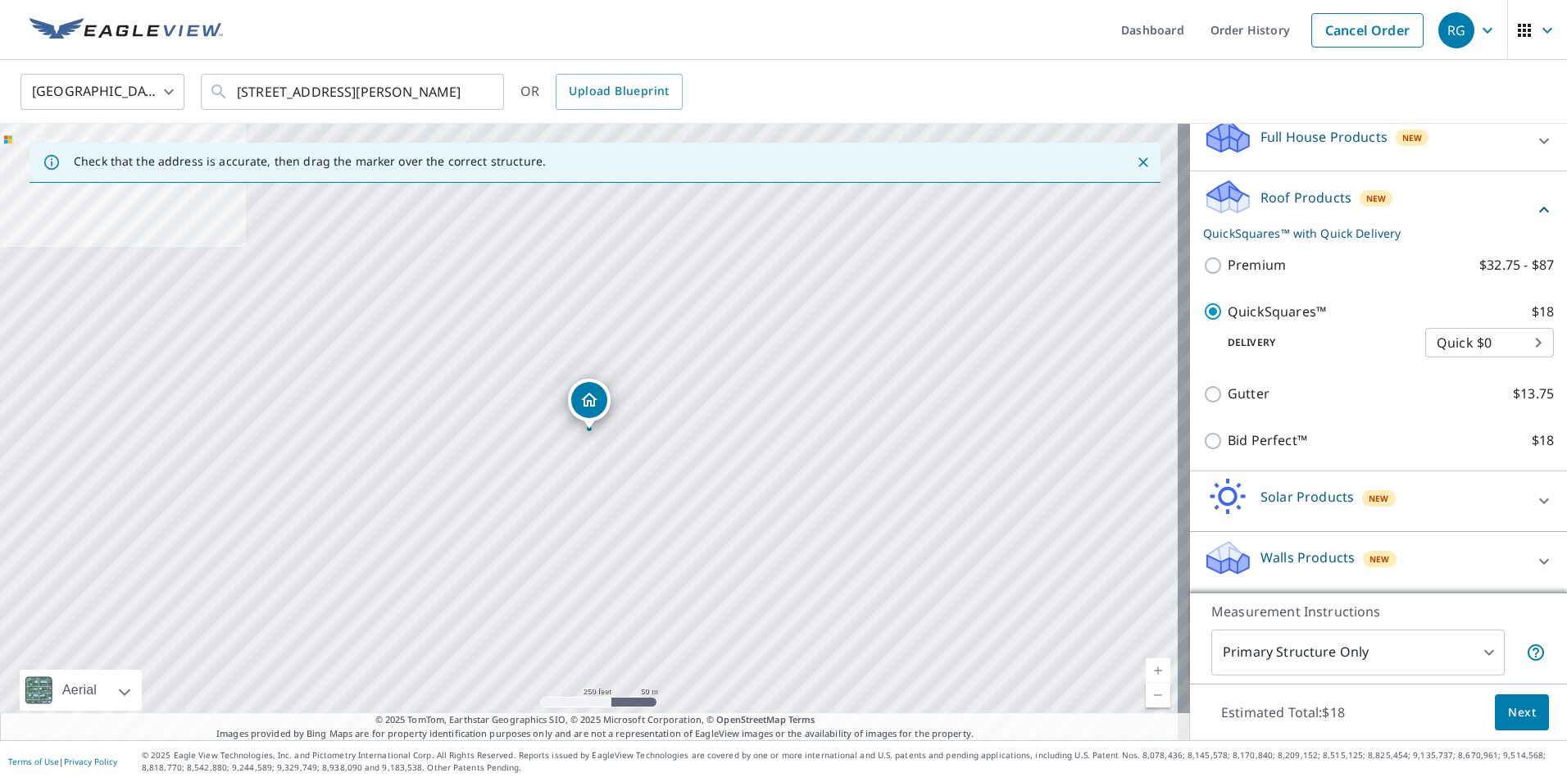
scroll to position [202, 0]
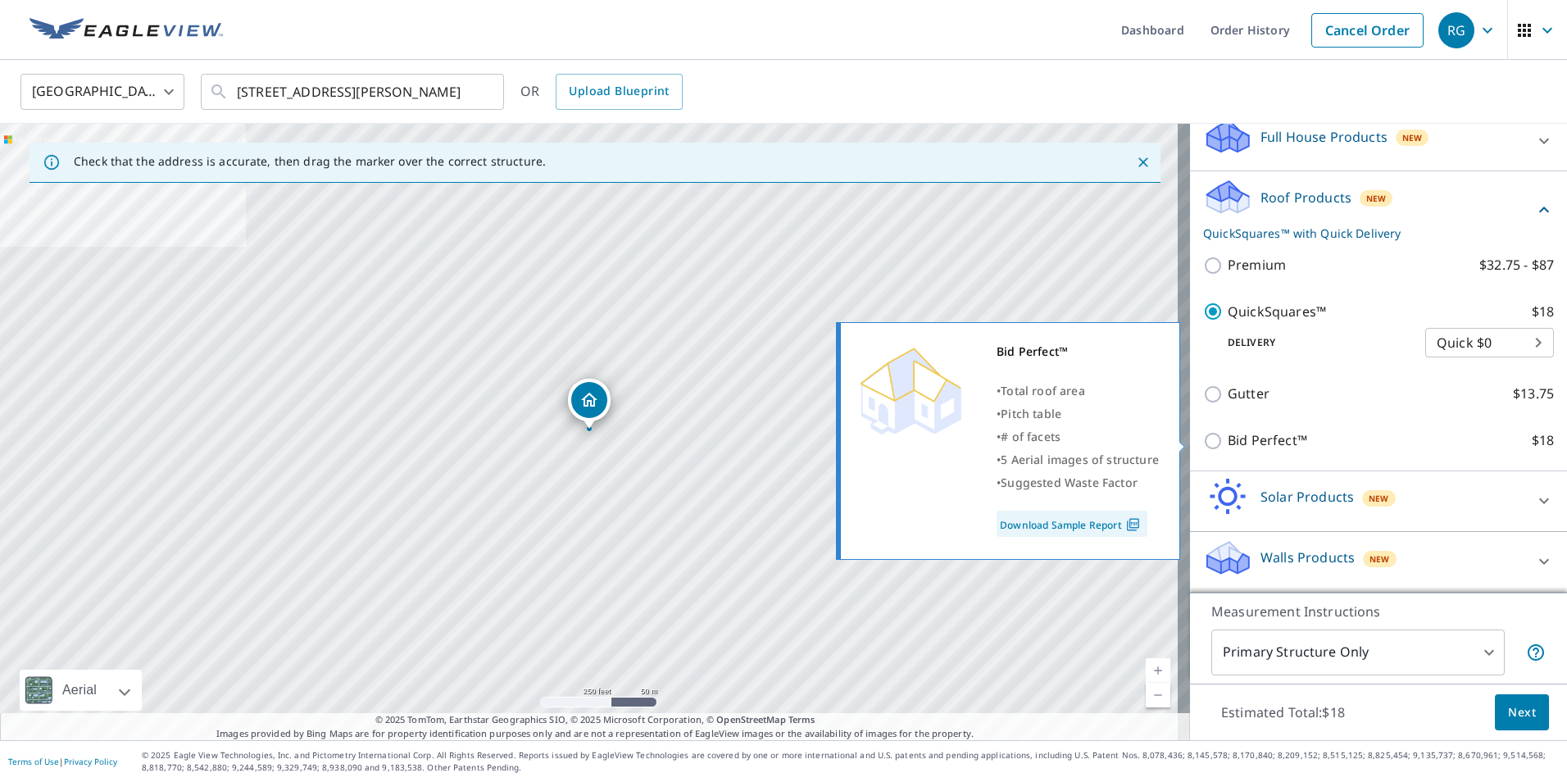
click at [1228, 443] on p "Bid Perfect™" at bounding box center [1268, 440] width 80 height 20
click at [1220, 443] on input "Bid Perfect™ $18" at bounding box center [1215, 441] width 25 height 20
checkbox input "true"
checkbox input "false"
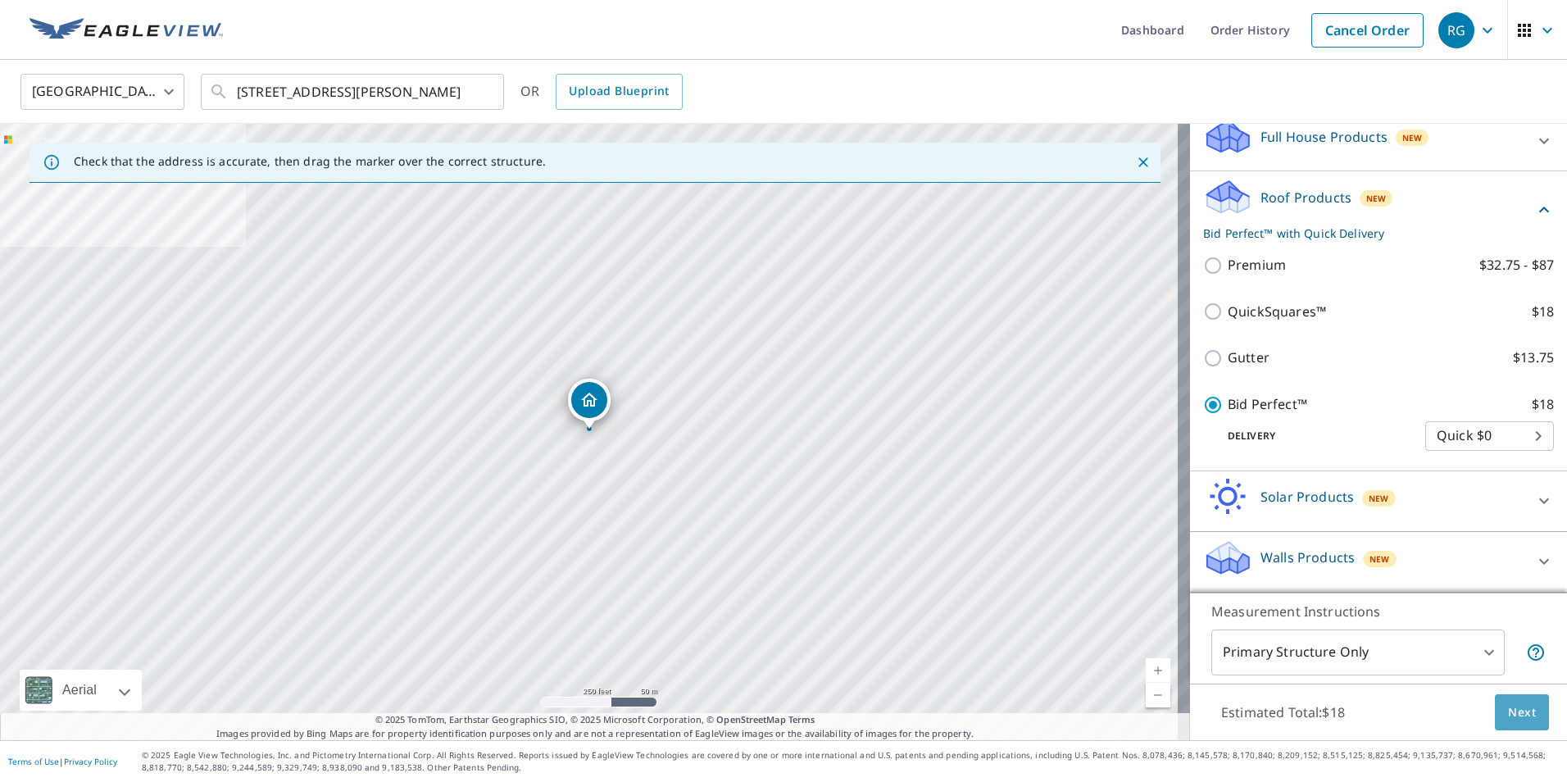
click at [1508, 710] on span "Next" at bounding box center [1522, 712] width 28 height 20
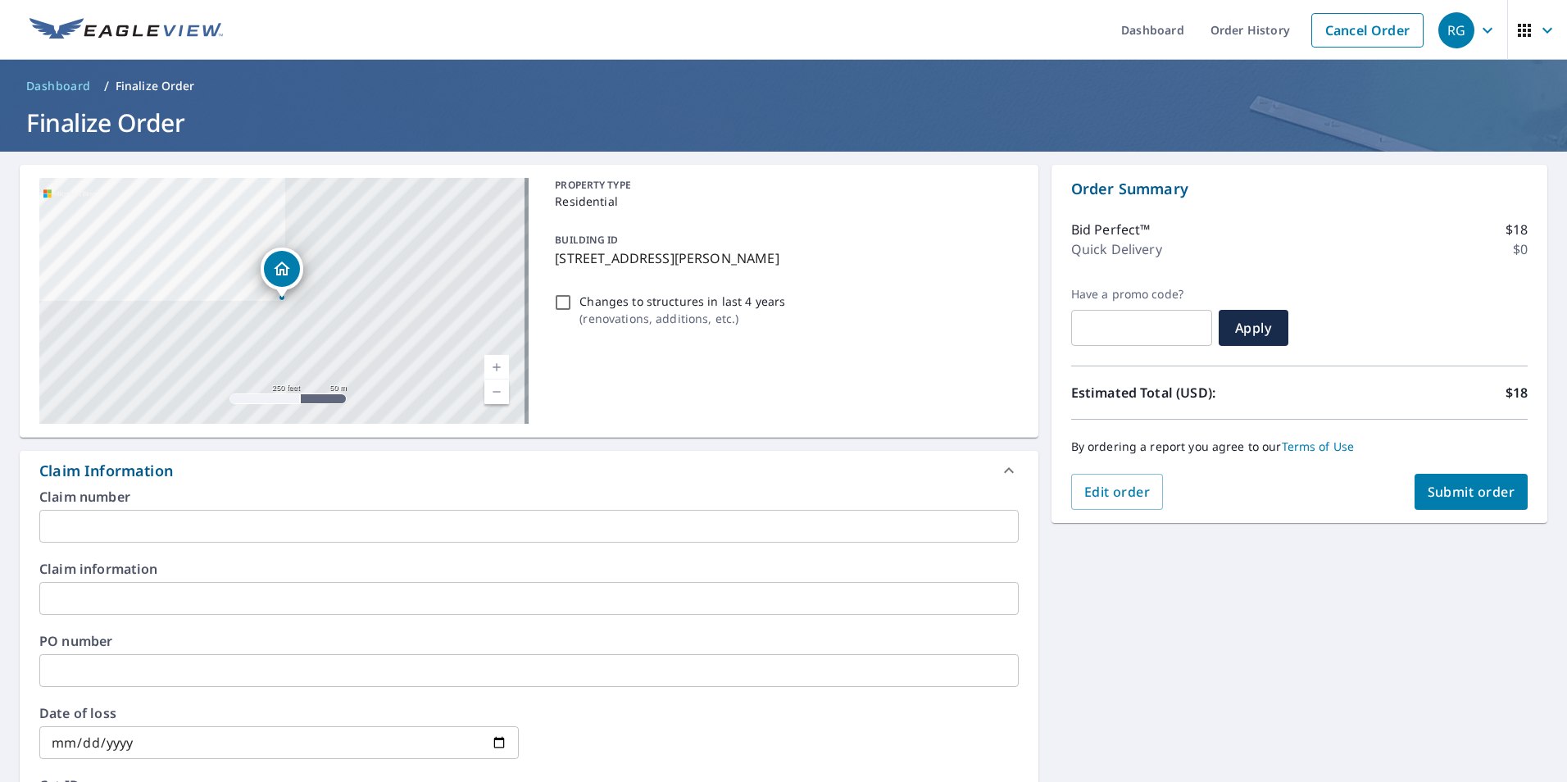
click at [1538, 33] on icon "button" at bounding box center [1548, 30] width 20 height 20
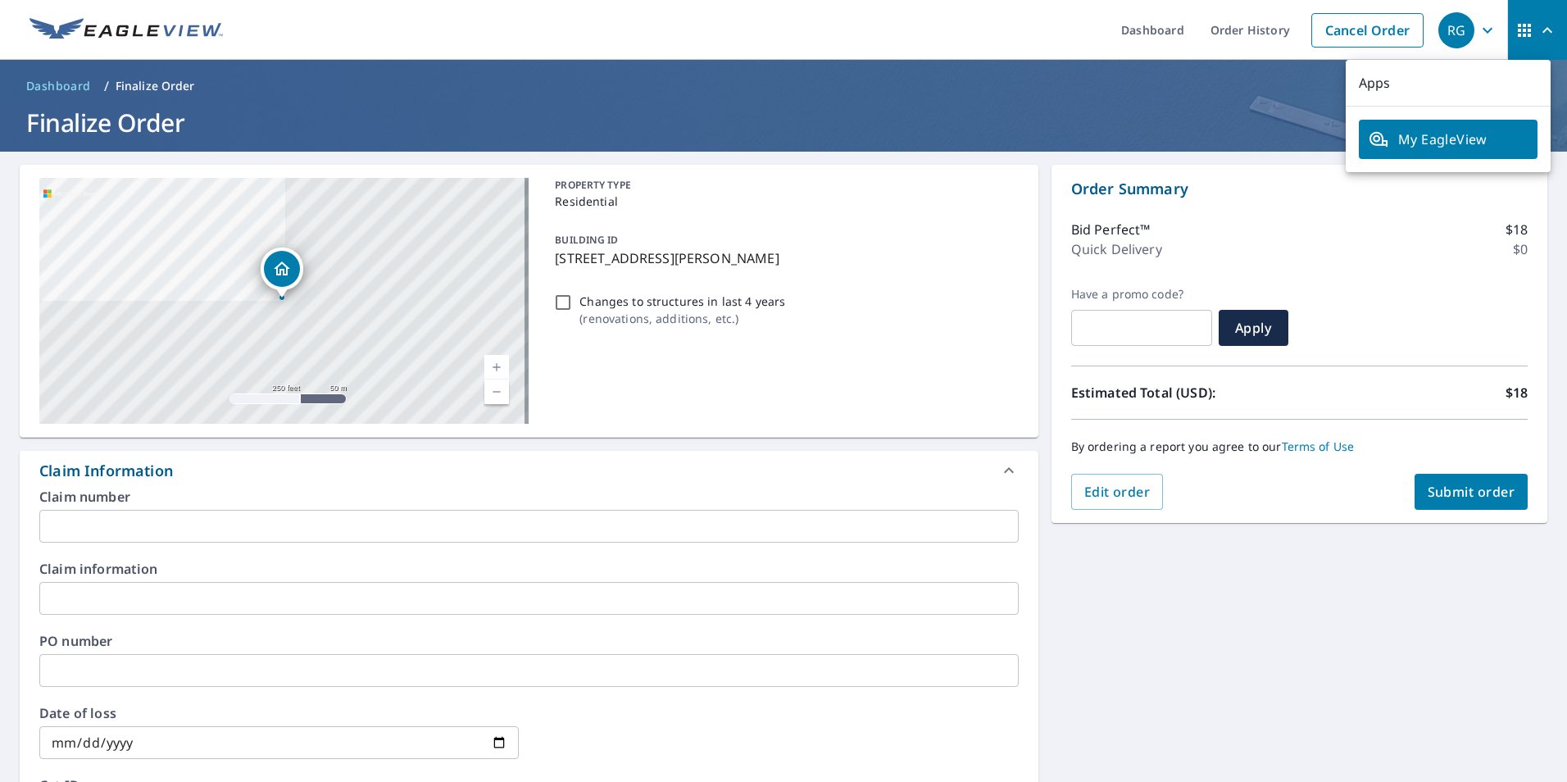
click at [1011, 52] on ul "Dashboard Order History Cancel Order" at bounding box center [832, 30] width 1199 height 60
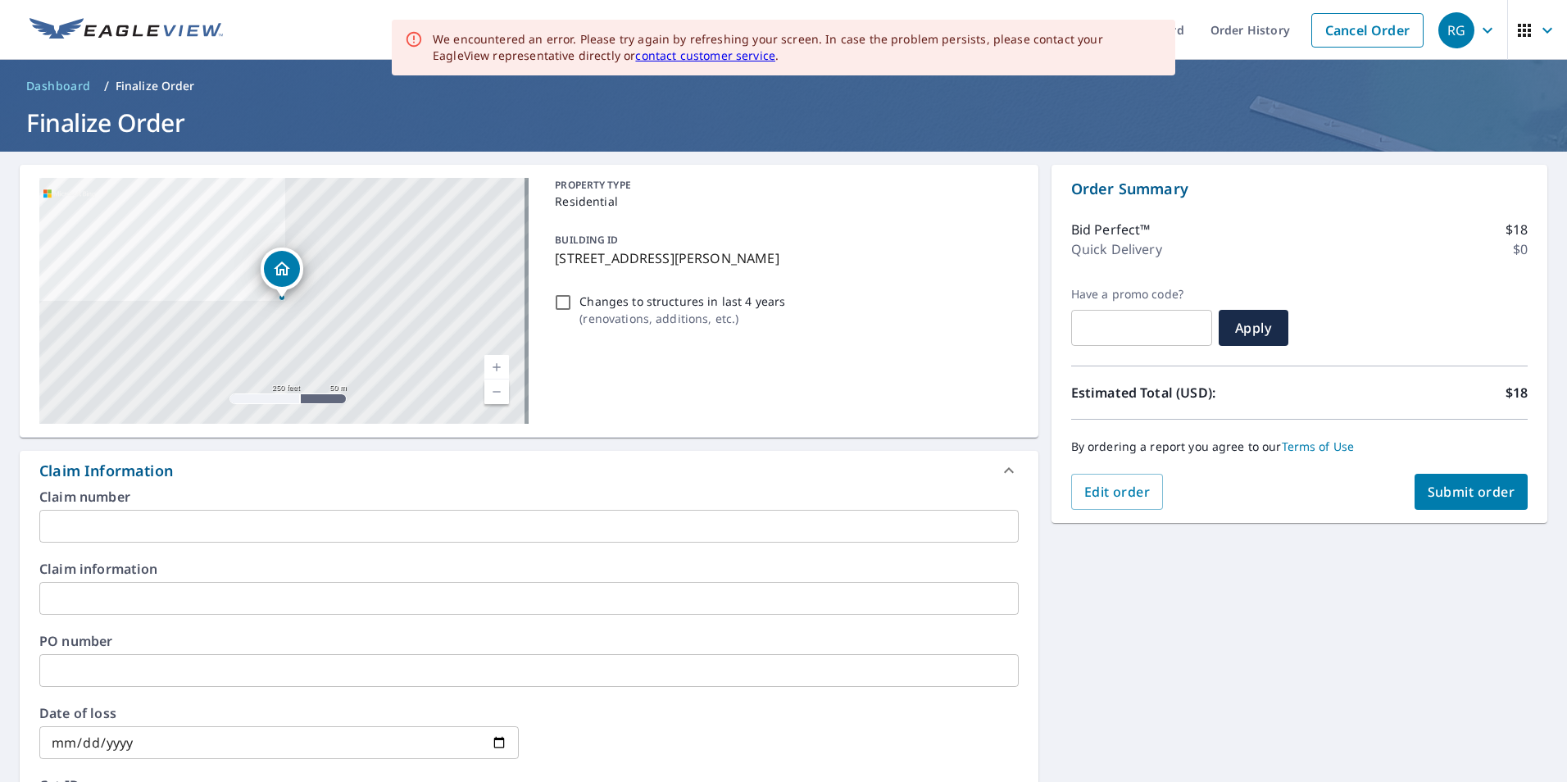
click at [635, 57] on link "contact customer service" at bounding box center [705, 56] width 140 height 16
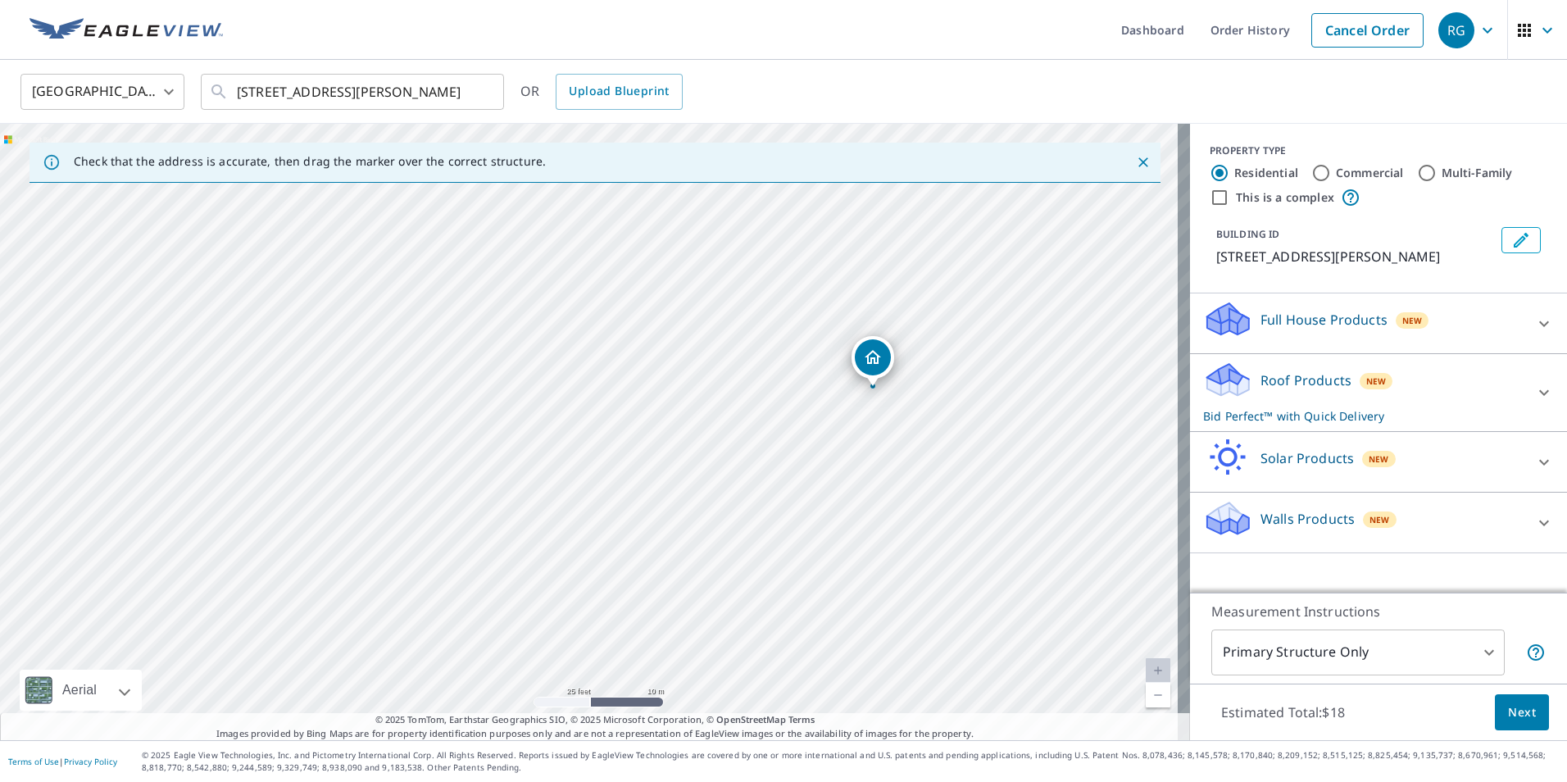
drag, startPoint x: 602, startPoint y: 398, endPoint x: 100, endPoint y: 303, distance: 510.4
click at [2, 266] on div "121 Mulford Ave East Hampton, NY 11937" at bounding box center [595, 432] width 1190 height 616
drag, startPoint x: 867, startPoint y: 495, endPoint x: 644, endPoint y: 489, distance: 223.0
click at [646, 491] on div "121 Mulford Ave East Hampton, NY 11937" at bounding box center [595, 432] width 1190 height 616
drag, startPoint x: 591, startPoint y: 436, endPoint x: 528, endPoint y: 432, distance: 63.2
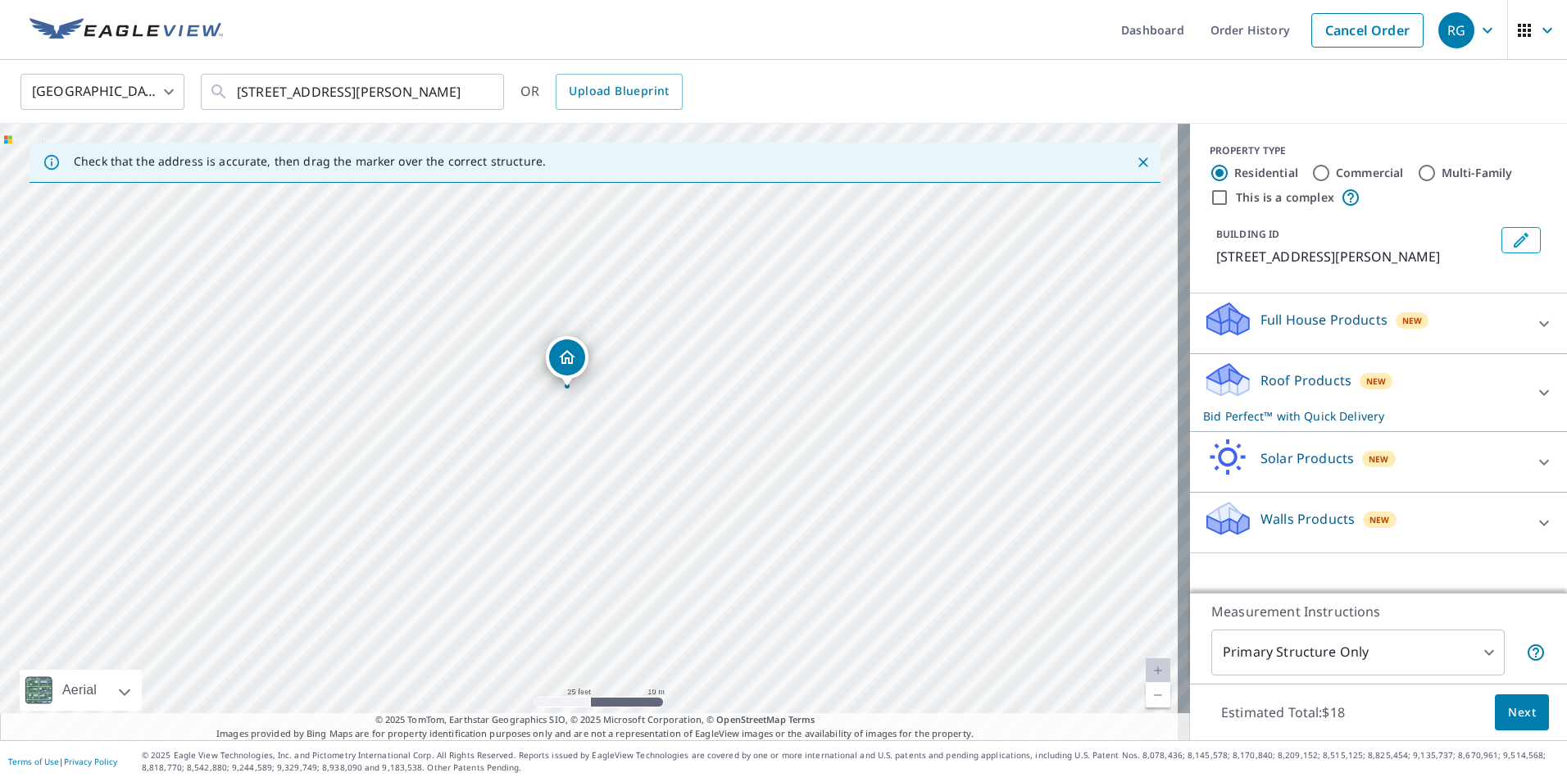
click at [529, 434] on div "121 Mulford Ave East Hampton, NY 11937" at bounding box center [595, 432] width 1190 height 616
click at [1274, 377] on p "Roof Products" at bounding box center [1306, 380] width 91 height 20
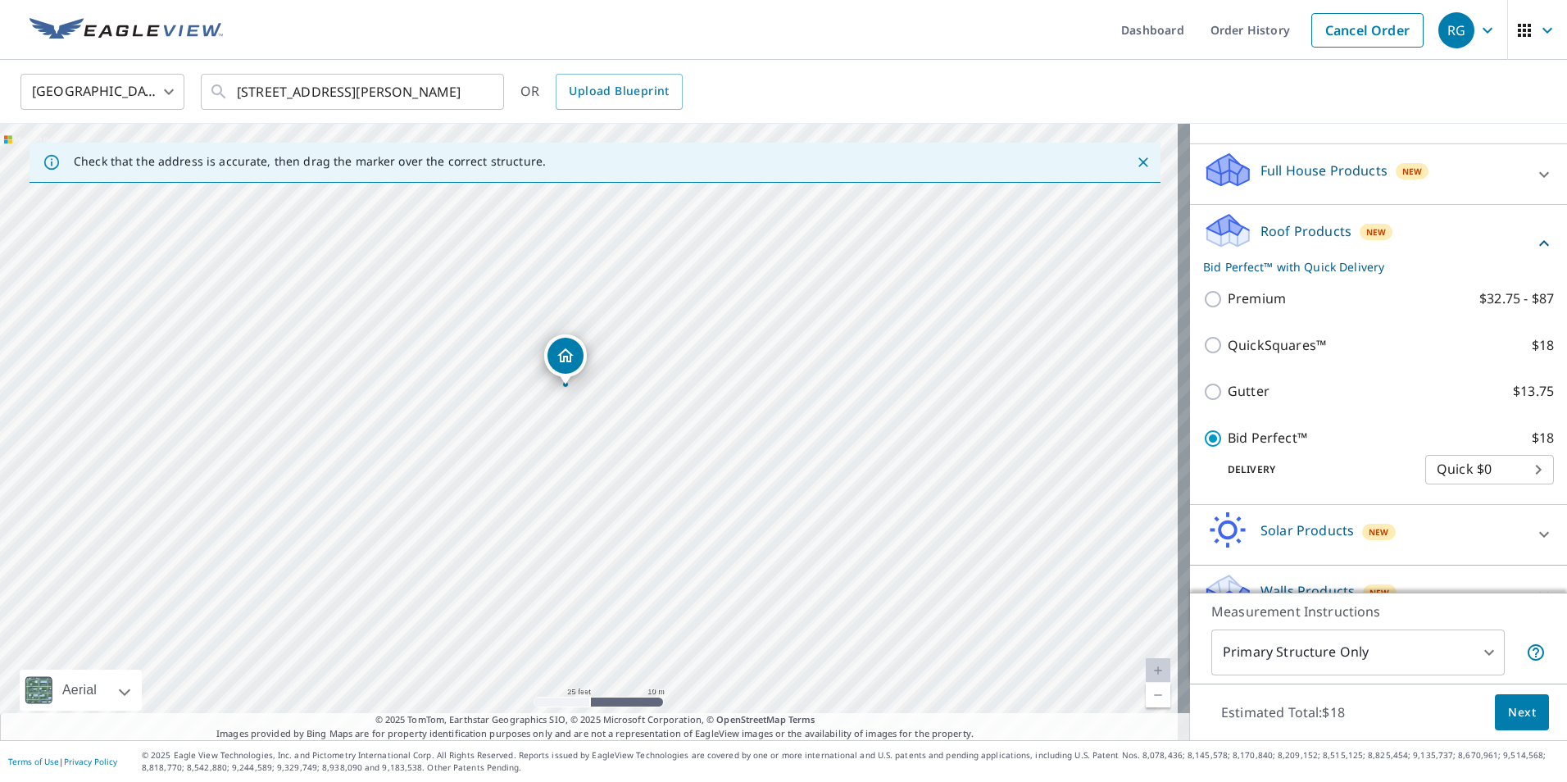
scroll to position [164, 0]
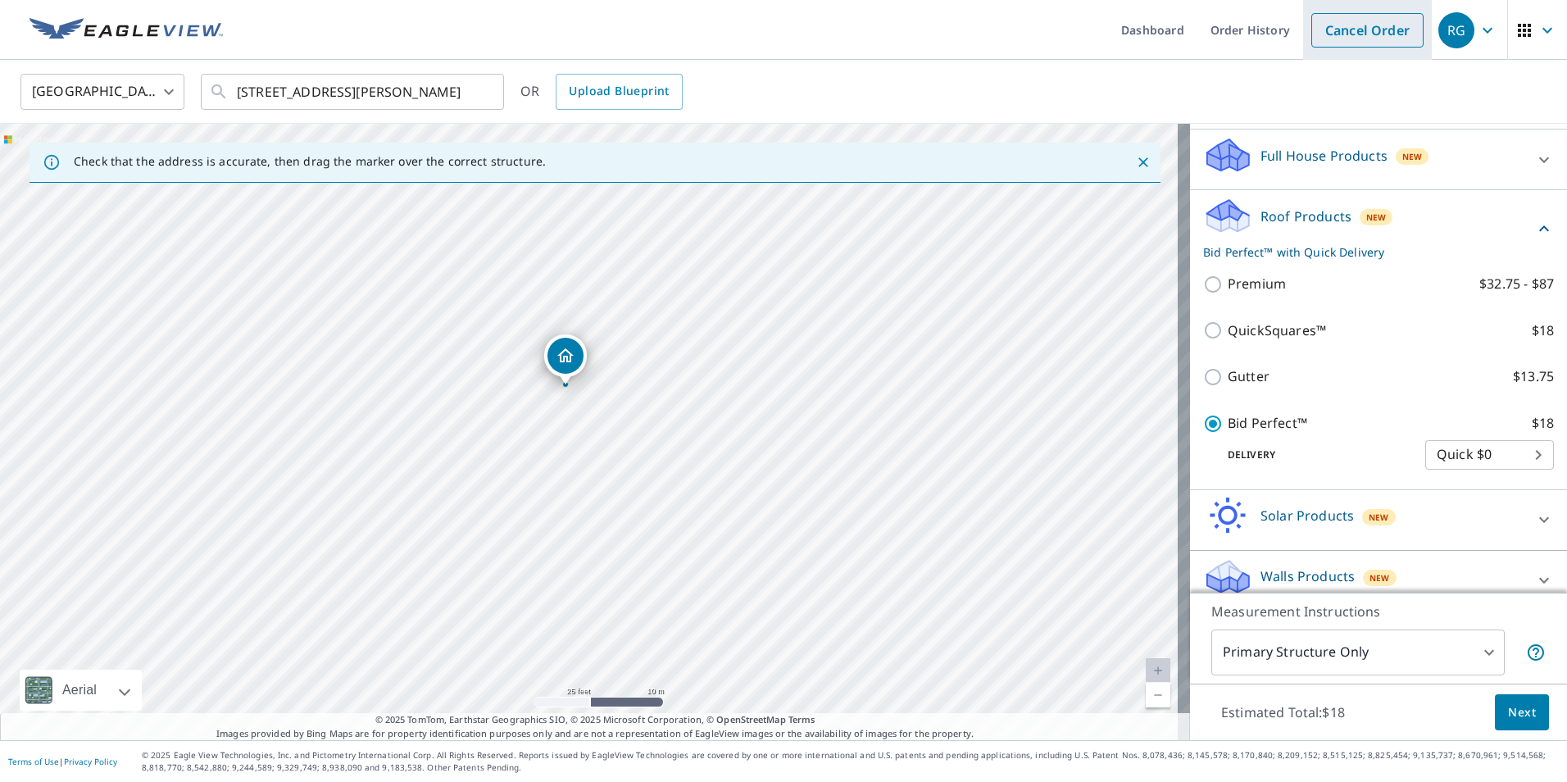
click at [1334, 38] on link "Cancel Order" at bounding box center [1367, 30] width 112 height 34
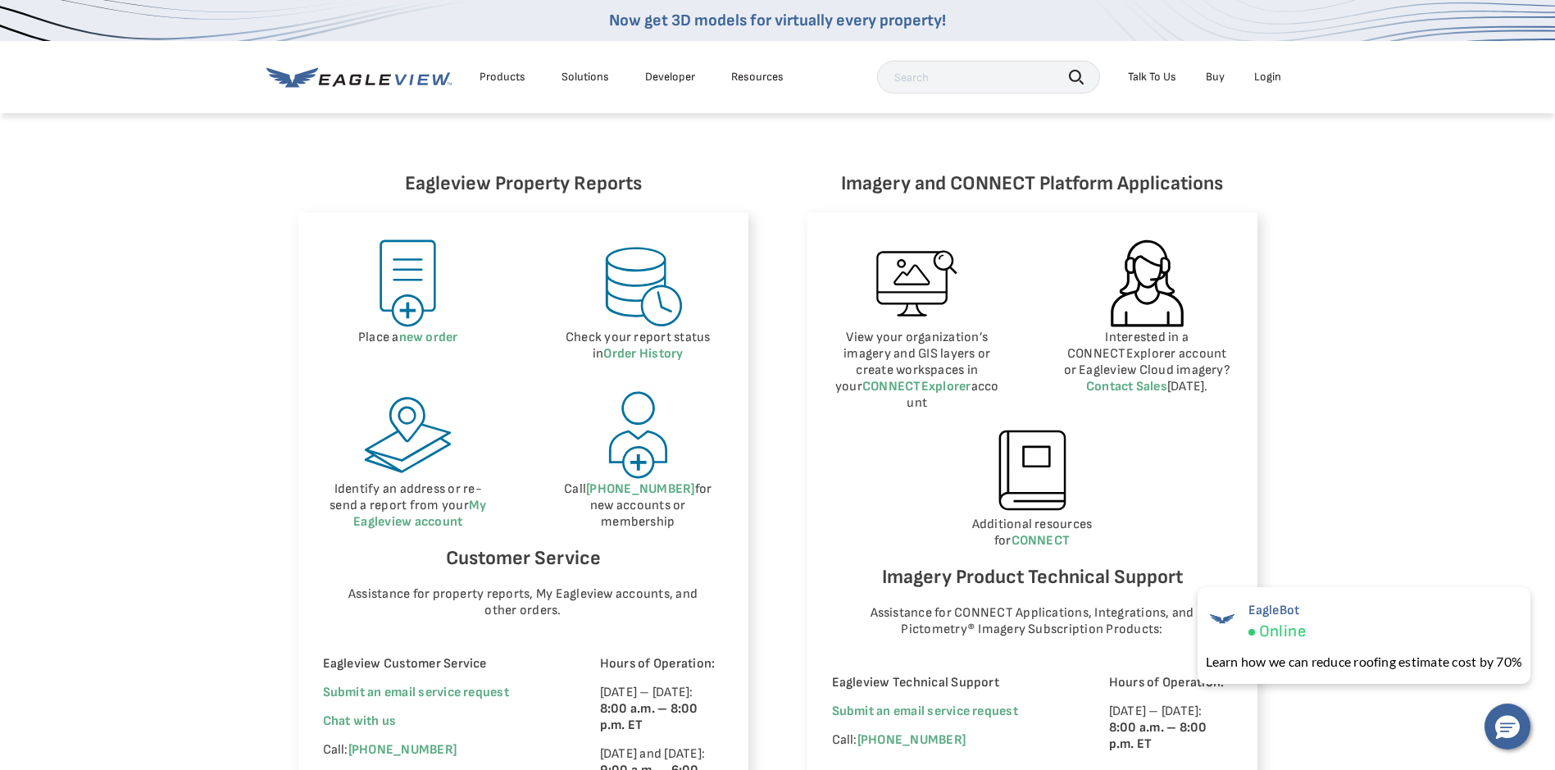
scroll to position [738, 0]
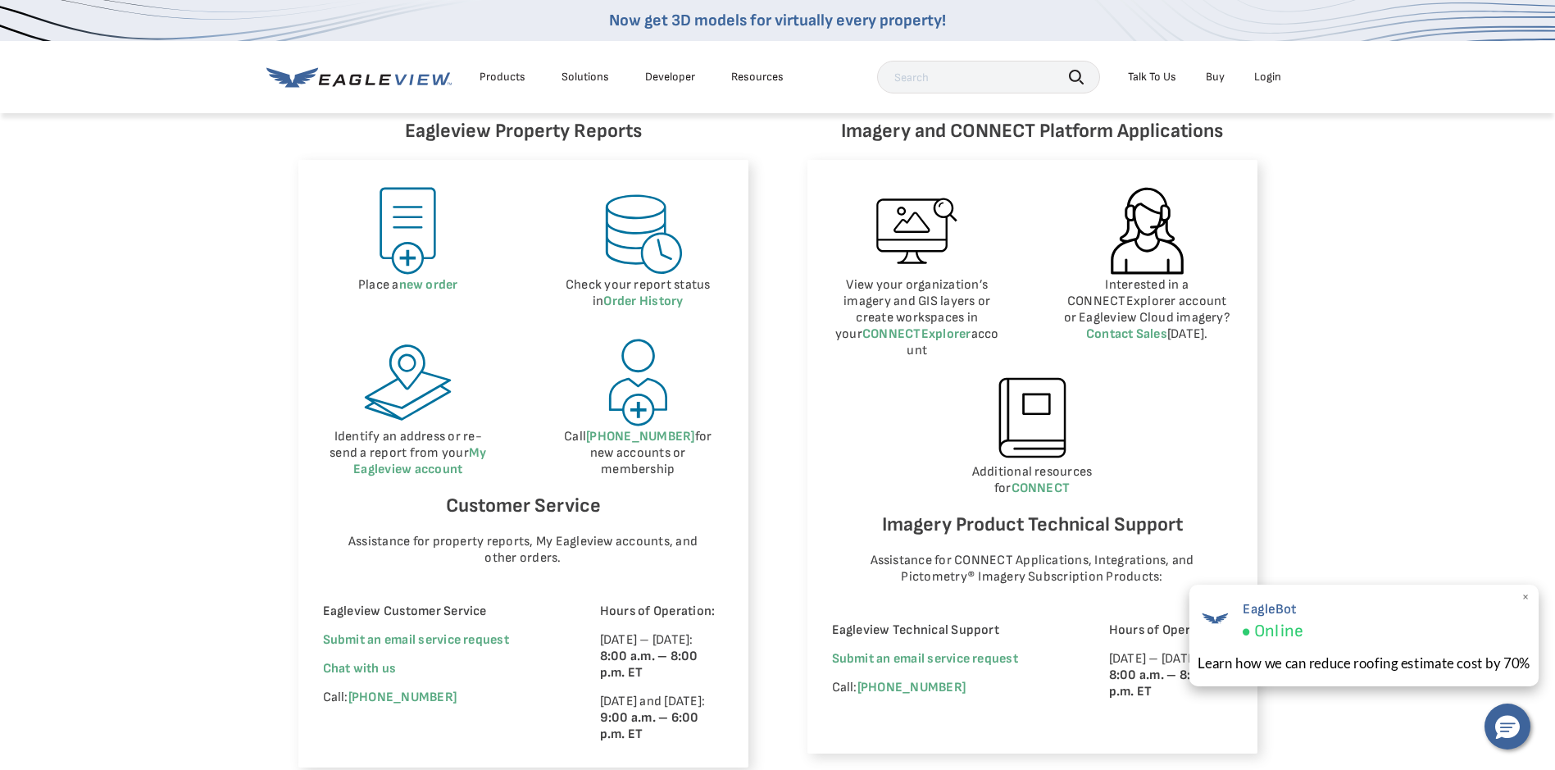
click at [1525, 586] on div "EagleBot Online Learn how we can reduce roofing estimate cost by 70% ×" at bounding box center [1363, 635] width 350 height 102
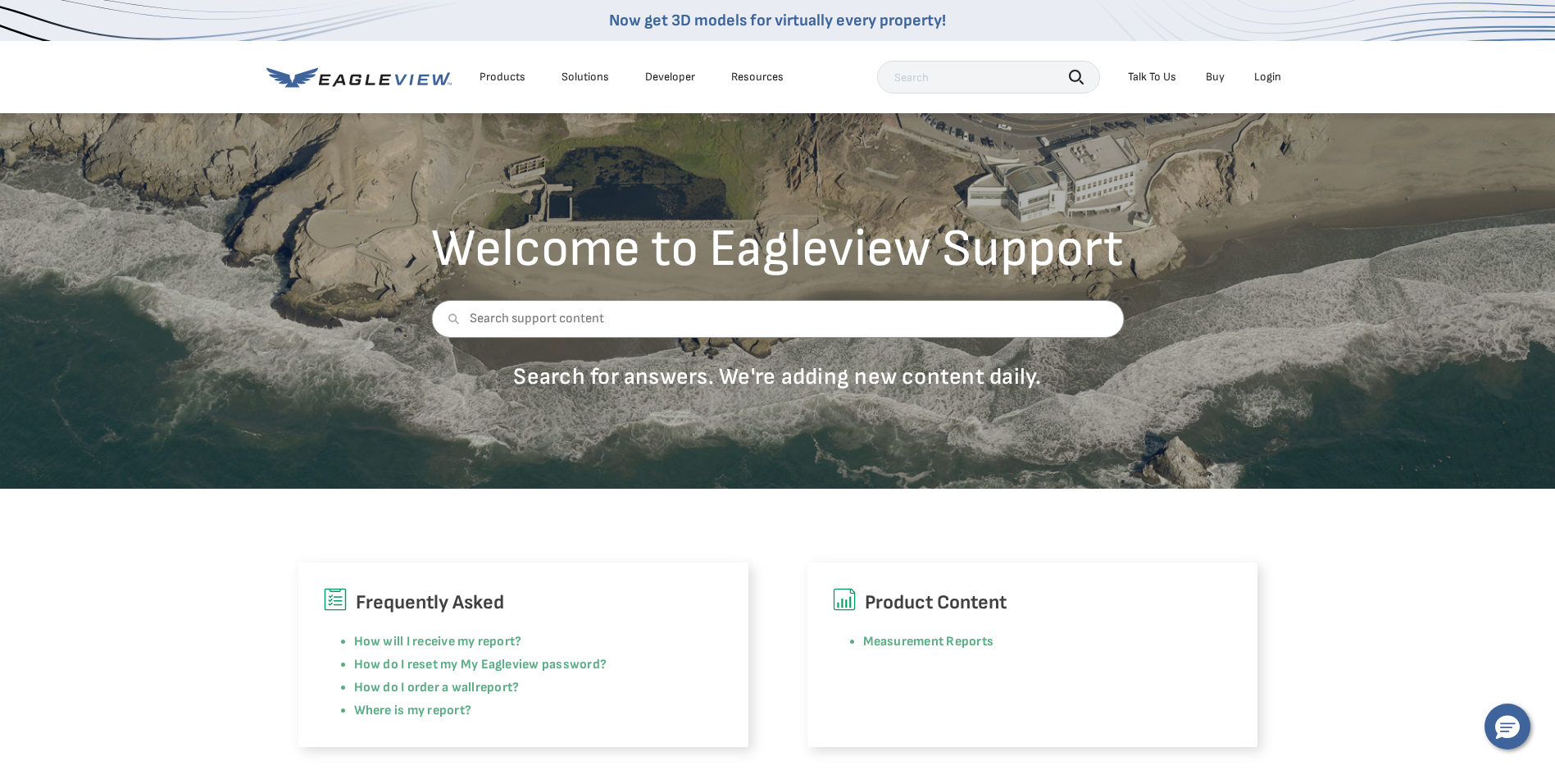
scroll to position [0, 0]
